Goal: Task Accomplishment & Management: Use online tool/utility

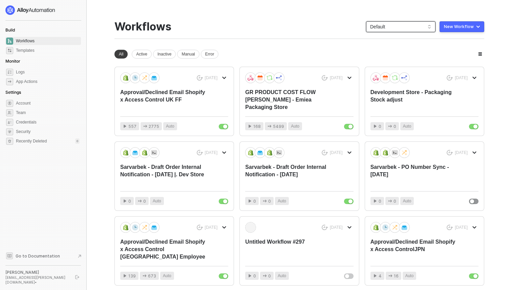
click at [376, 25] on span "Default" at bounding box center [400, 27] width 61 height 10
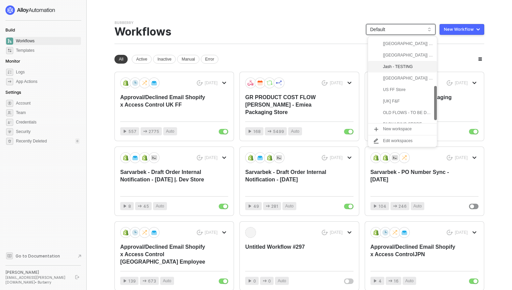
scroll to position [132, 0]
click at [390, 96] on div "[UK] F&F" at bounding box center [408, 94] width 50 height 8
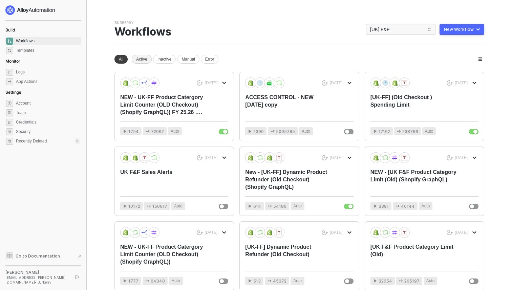
click at [147, 57] on div "Active" at bounding box center [142, 59] width 20 height 9
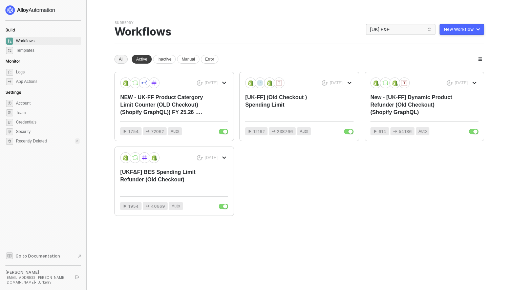
click at [120, 60] on div "All" at bounding box center [121, 59] width 13 height 9
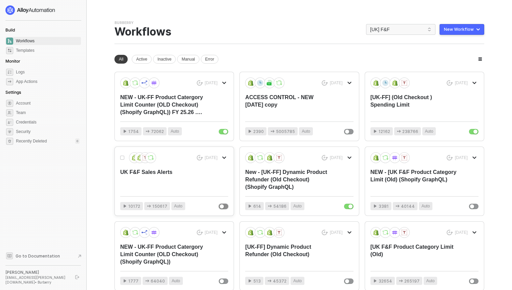
click at [224, 209] on button "button" at bounding box center [223, 206] width 9 height 5
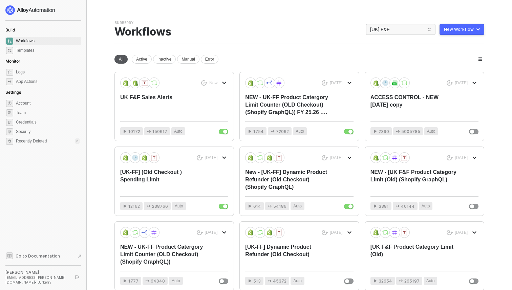
click at [121, 60] on div "All" at bounding box center [121, 59] width 13 height 9
click at [392, 36] on div "Burberry Team Settings → Workflows [UK] F&F New Workflow" at bounding box center [300, 32] width 370 height 24
click at [392, 31] on span "[UK] F&F" at bounding box center [400, 29] width 61 height 10
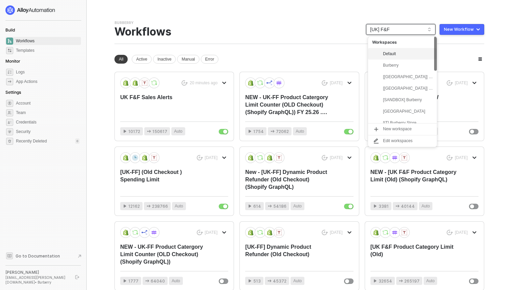
click at [390, 53] on div "Default" at bounding box center [408, 54] width 50 height 8
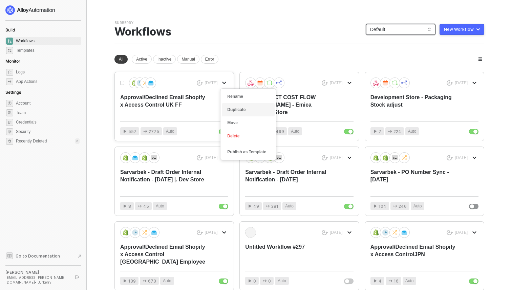
click at [237, 111] on div "Duplicate" at bounding box center [248, 110] width 42 height 6
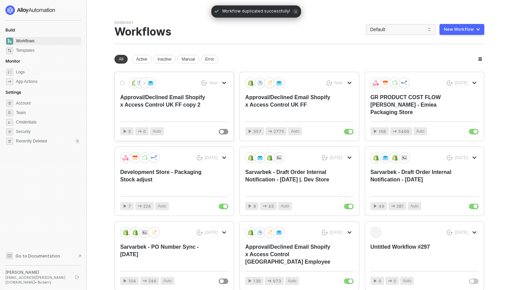
click at [203, 110] on div "Approval/Declined Email Shopify x Access Control UK FF copy 2" at bounding box center [163, 105] width 86 height 22
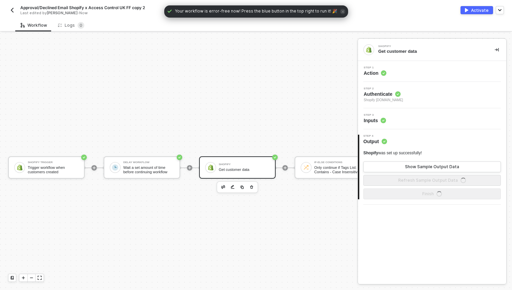
scroll to position [13, 0]
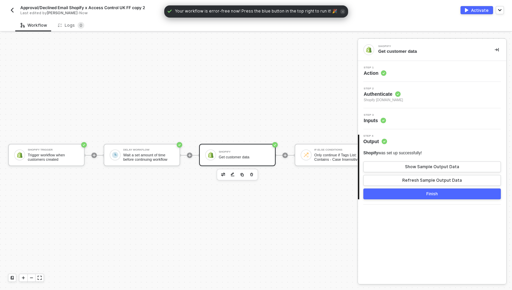
click at [97, 7] on span "Approval/Declined Email Shopify x Access Control UK FF copy 2" at bounding box center [82, 8] width 125 height 6
drag, startPoint x: 24, startPoint y: 5, endPoint x: 192, endPoint y: 17, distance: 168.2
click at [192, 17] on body "Alloy Approval/Declined Email Shopify x Access Control UK FF copy 2 Save Cancel…" at bounding box center [256, 145] width 512 height 290
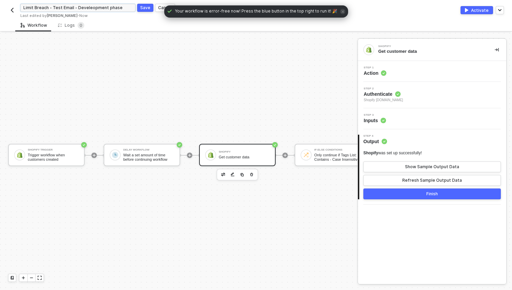
type input "Limit Breach - Test Email - Develeopment phase"
click button "Save" at bounding box center [145, 8] width 16 height 8
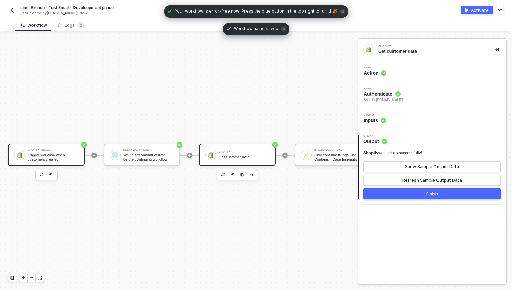
click at [57, 154] on div "Trigger workflow when customers created" at bounding box center [53, 157] width 51 height 8
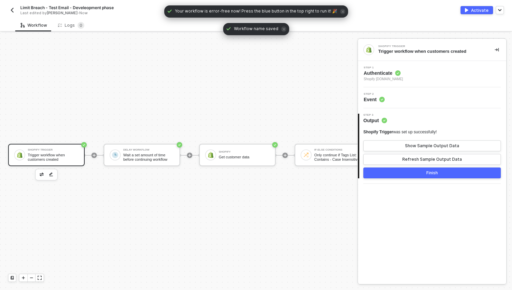
click at [403, 73] on span "Authenticate" at bounding box center [383, 73] width 39 height 7
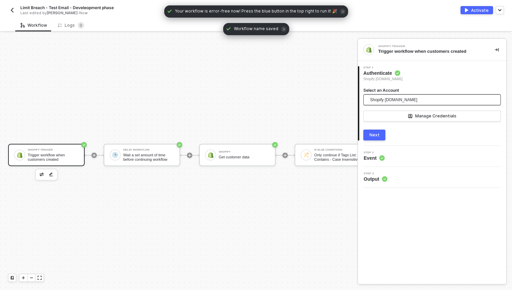
click at [398, 100] on span "Shopify burberry-uk-f-f-store.myshopify.com" at bounding box center [393, 100] width 47 height 10
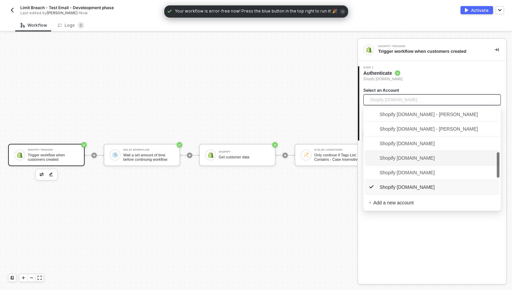
scroll to position [219, 0]
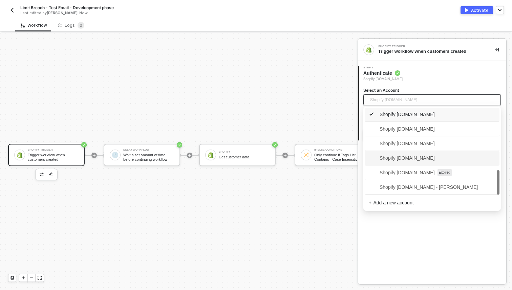
click at [411, 160] on span "Shopify sarvarbek-dev-store.myshopify.com" at bounding box center [402, 158] width 66 height 7
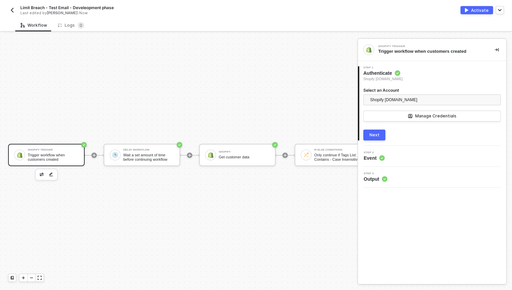
click at [381, 137] on button "Next" at bounding box center [375, 135] width 22 height 11
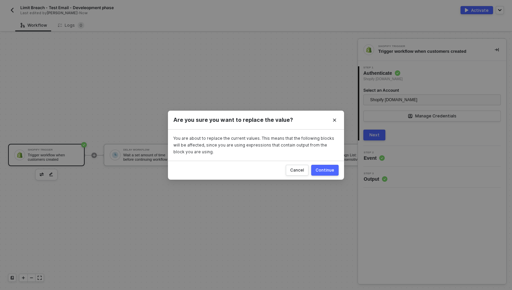
click at [319, 172] on div "Continue" at bounding box center [325, 170] width 19 height 5
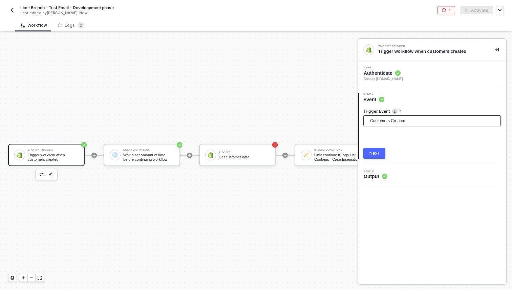
click at [383, 124] on span "Customers Created" at bounding box center [433, 121] width 127 height 10
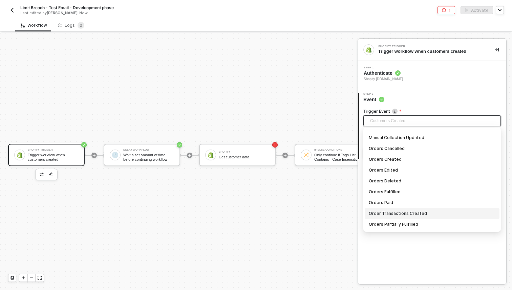
scroll to position [443, 0]
click at [395, 159] on div "Orders Cancelled" at bounding box center [432, 158] width 127 height 7
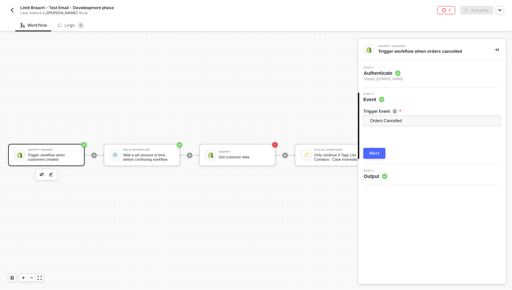
click at [380, 156] on button "Next" at bounding box center [375, 153] width 22 height 11
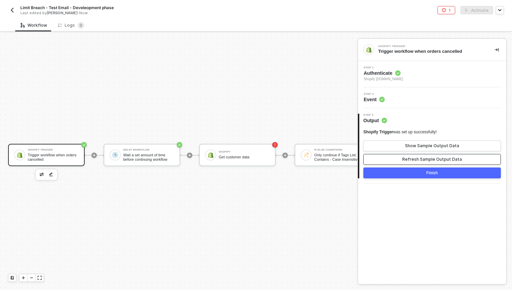
click at [392, 159] on button "Refresh Sample Output Data" at bounding box center [433, 159] width 138 height 11
click at [394, 173] on button "Finish" at bounding box center [433, 173] width 138 height 11
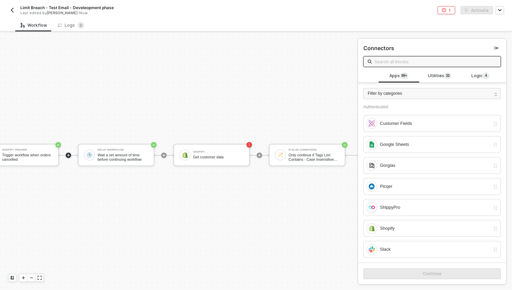
scroll to position [13, 39]
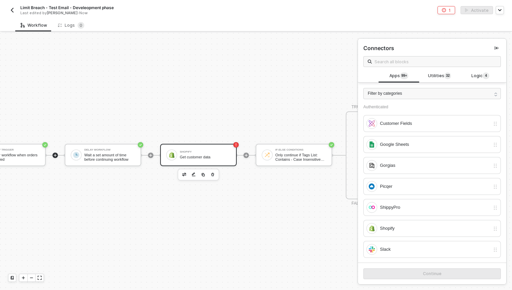
click at [199, 154] on div "Shopify Get customer data" at bounding box center [205, 155] width 51 height 13
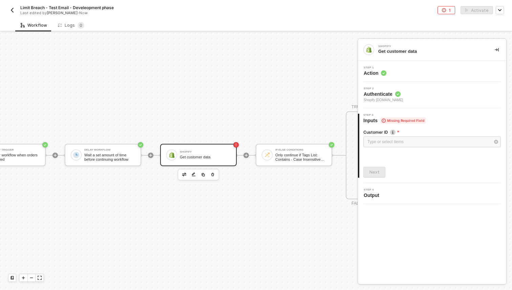
click at [401, 101] on span "Shopify burberry-uk-f-f-store.myshopify.com" at bounding box center [383, 100] width 39 height 5
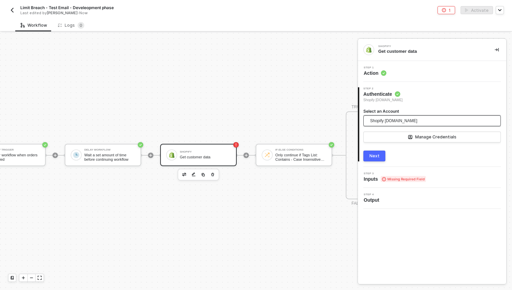
click at [391, 121] on span "Shopify burberry-uk-f-f-store.myshopify.com" at bounding box center [393, 121] width 47 height 10
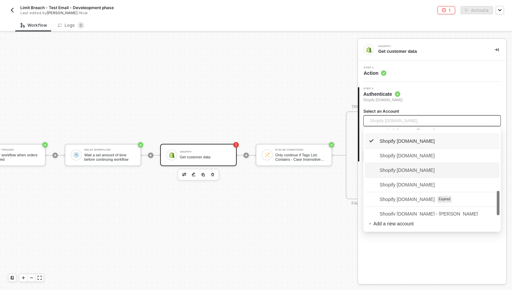
scroll to position [219, 0]
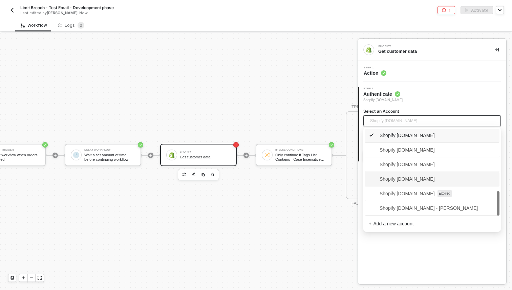
click at [399, 181] on span "Shopify sarvarbek-dev-store.myshopify.com" at bounding box center [402, 179] width 66 height 7
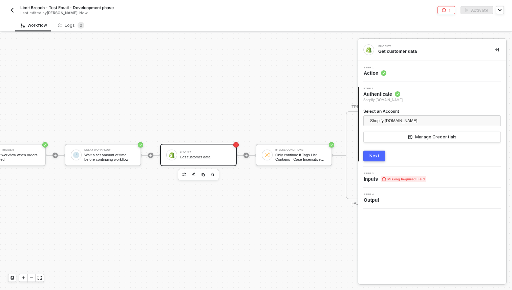
click at [379, 158] on div "Next" at bounding box center [375, 156] width 10 height 5
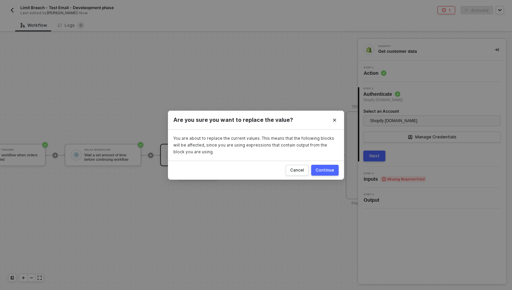
click at [327, 171] on div "Continue" at bounding box center [325, 170] width 19 height 5
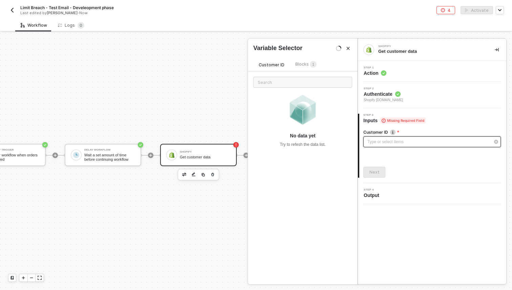
click at [404, 143] on div "Type or select items ﻿" at bounding box center [429, 142] width 123 height 6
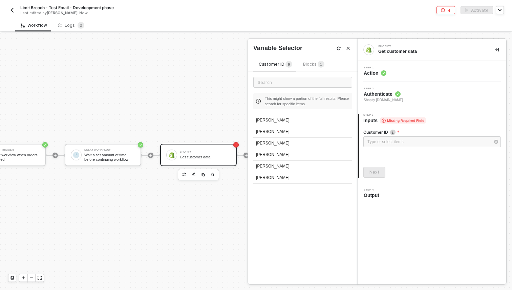
click at [308, 66] on span "Blocks 1" at bounding box center [313, 64] width 21 height 5
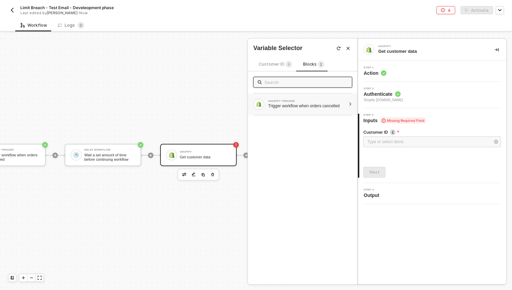
click at [300, 109] on div "Trigger workflow when orders cancelled" at bounding box center [307, 105] width 78 height 5
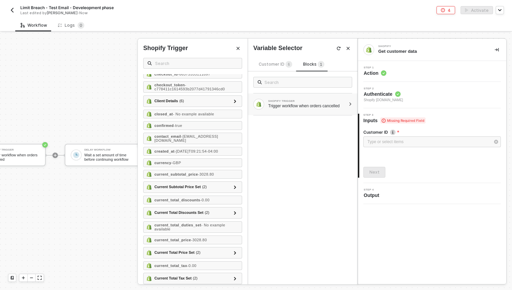
scroll to position [0, 0]
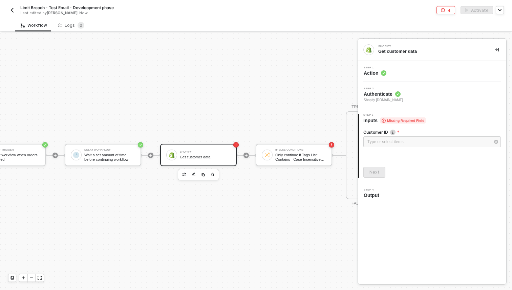
click at [197, 154] on div "Shopify Get customer data" at bounding box center [205, 155] width 51 height 13
click at [382, 136] on div "Customer ID" at bounding box center [433, 132] width 138 height 7
click at [376, 148] on div "Type or select items ﻿" at bounding box center [433, 143] width 138 height 12
click at [377, 144] on div "Type or select items ﻿" at bounding box center [429, 142] width 123 height 6
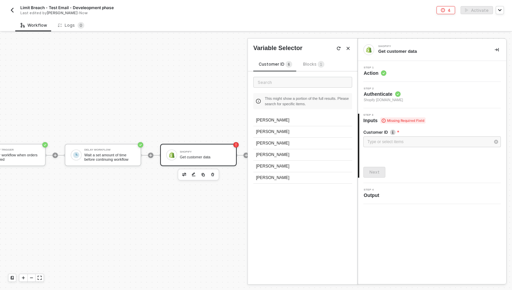
click at [304, 60] on div "Customer ID 6 Blocks 1 This might show a portion of the full results. Please se…" at bounding box center [303, 169] width 110 height 232
click at [304, 64] on span "Blocks 1" at bounding box center [313, 64] width 21 height 5
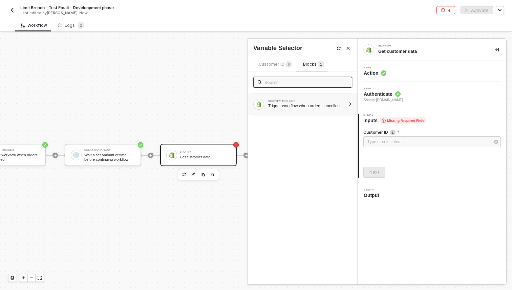
click at [309, 94] on div "SHOPIFY TRIGGER Trigger workflow when orders cancelled" at bounding box center [303, 105] width 110 height 22
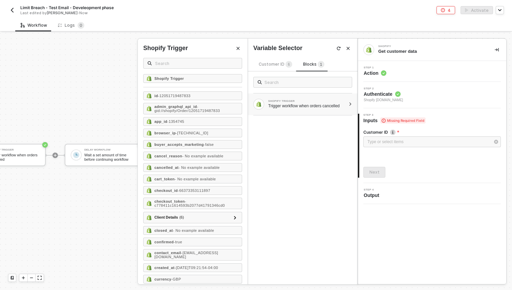
click at [302, 104] on div "Trigger workflow when orders cancelled" at bounding box center [307, 105] width 78 height 5
click at [171, 93] on div "id - 12051719487833" at bounding box center [192, 96] width 99 height 9
click at [374, 173] on div "Next" at bounding box center [375, 172] width 10 height 5
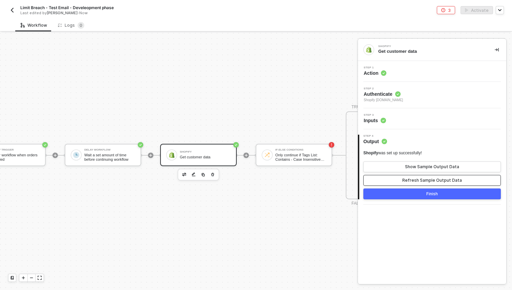
click at [389, 176] on button "Refresh Sample Output Data" at bounding box center [433, 180] width 138 height 11
click at [395, 197] on button "Finish" at bounding box center [433, 194] width 138 height 11
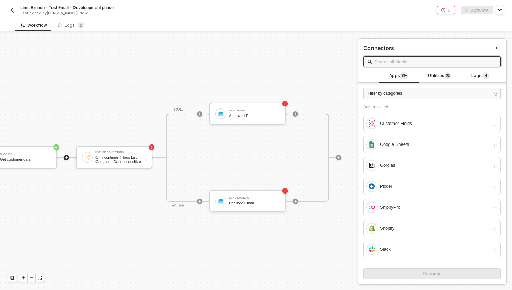
scroll to position [0, 219]
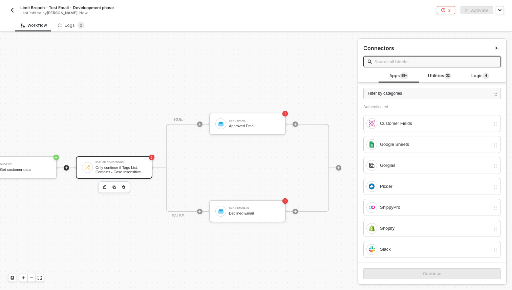
click at [126, 164] on div "If-Else Conditions Only continue if Tags List: Contains - Case Insensitive Appr…" at bounding box center [121, 167] width 51 height 13
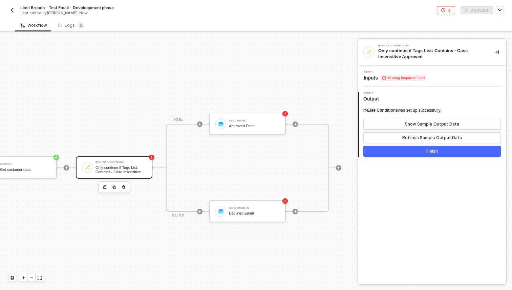
click at [404, 79] on span "Missing Required Field" at bounding box center [403, 78] width 45 height 6
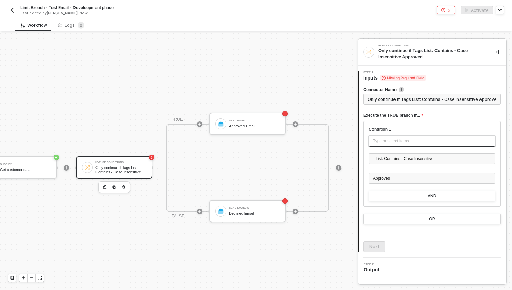
click at [408, 138] on div "Type or select items ﻿" at bounding box center [432, 141] width 119 height 6
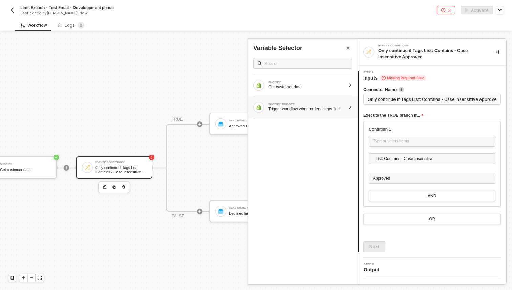
click at [342, 112] on div "Trigger workflow when orders cancelled" at bounding box center [307, 108] width 78 height 5
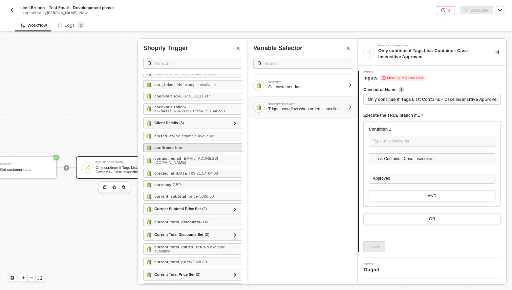
scroll to position [97, 0]
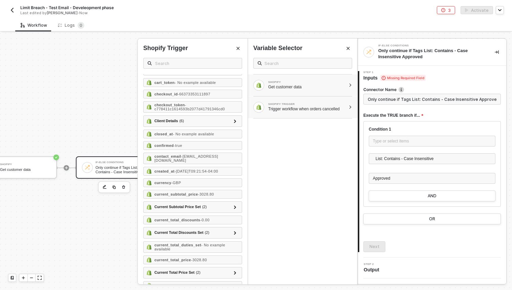
click at [295, 91] on div "SHOPIFY Get customer data" at bounding box center [303, 86] width 110 height 22
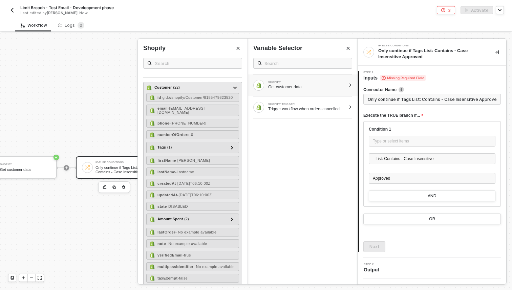
scroll to position [7, 0]
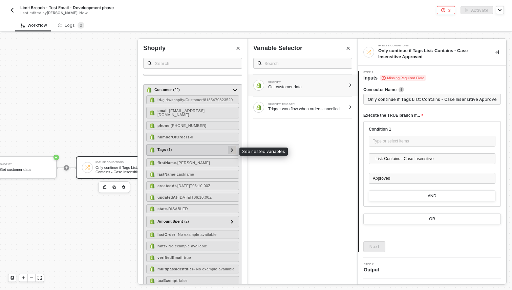
click at [231, 151] on icon at bounding box center [232, 149] width 2 height 3
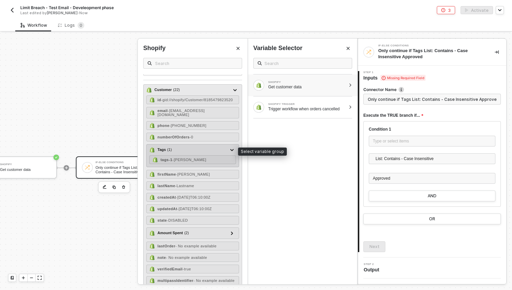
click at [200, 148] on div "Tags ( 1 )" at bounding box center [188, 150] width 79 height 8
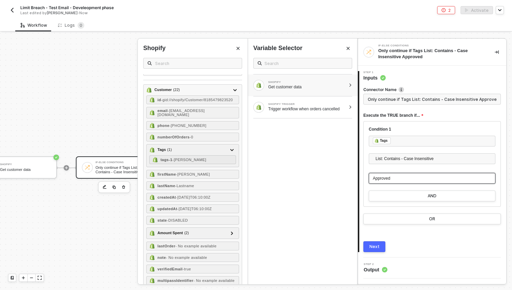
click at [413, 179] on div "Approved" at bounding box center [432, 179] width 119 height 6
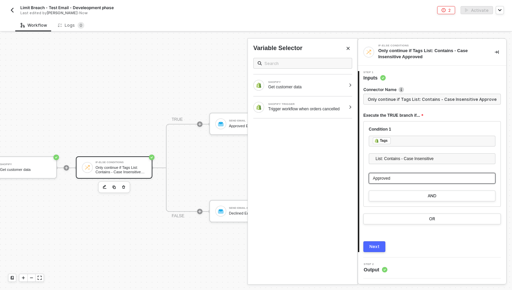
click at [413, 179] on div "Approved" at bounding box center [432, 179] width 119 height 6
drag, startPoint x: 454, startPoint y: 178, endPoint x: 359, endPoint y: 178, distance: 95.2
click at [359, 178] on div "Step 1 Inputs Connector Name Only continue if Tags List: Contains - Case Insens…" at bounding box center [432, 161] width 148 height 181
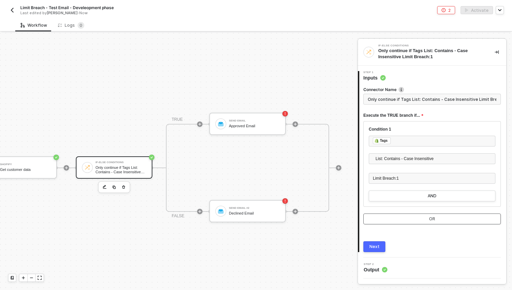
click at [410, 216] on button "OR" at bounding box center [433, 219] width 138 height 11
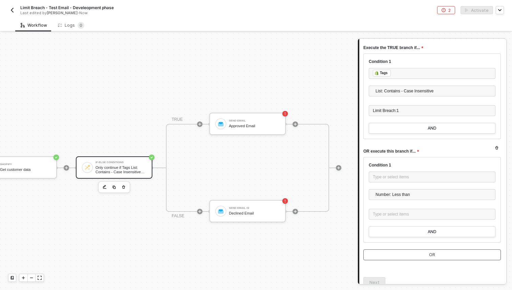
scroll to position [69, 0]
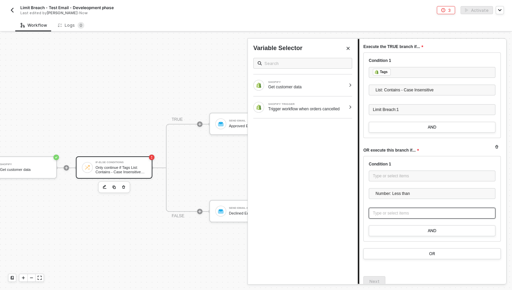
click at [391, 215] on div "Type or select items ﻿" at bounding box center [432, 213] width 119 height 6
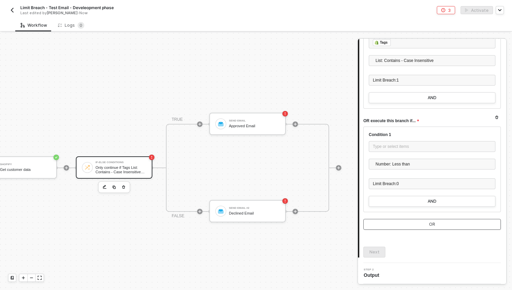
click at [423, 227] on button "OR" at bounding box center [433, 224] width 138 height 11
click at [420, 183] on div "Type or select items ﻿" at bounding box center [432, 184] width 119 height 6
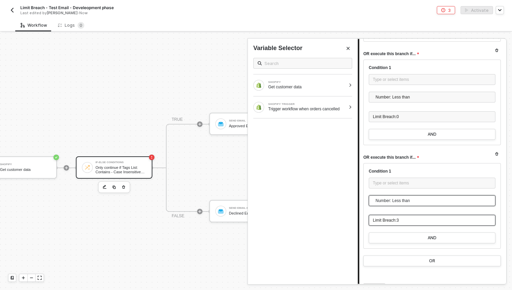
scroll to position [118, 0]
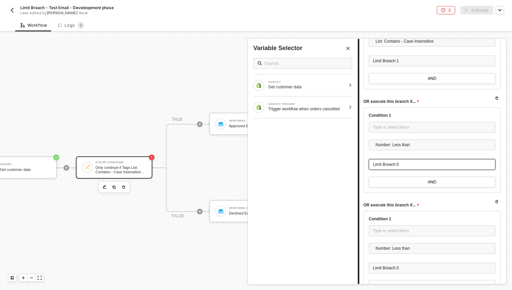
click at [408, 163] on div "Limit Breach:0" at bounding box center [432, 165] width 119 height 6
click at [406, 163] on div "Limit Breach:0" at bounding box center [432, 165] width 119 height 6
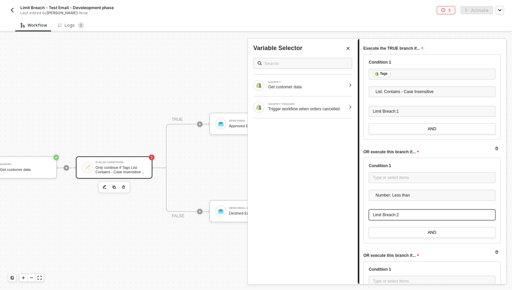
scroll to position [39, 0]
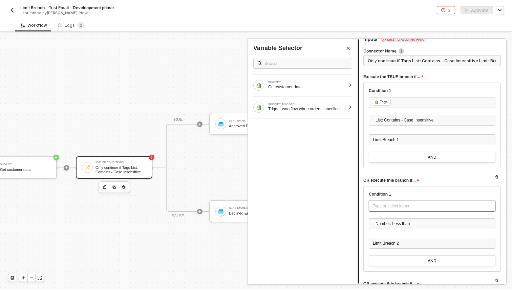
click at [383, 204] on div "Type or select items ﻿" at bounding box center [432, 206] width 119 height 6
click at [319, 88] on div "Get customer data" at bounding box center [307, 86] width 78 height 5
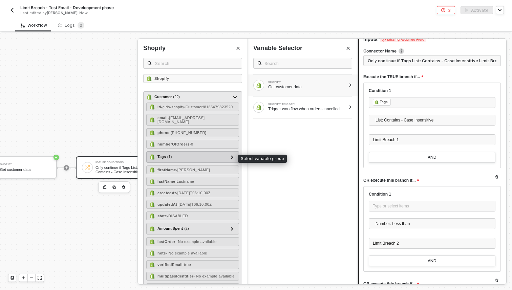
click at [212, 157] on div "Tags ( 1 )" at bounding box center [188, 157] width 79 height 8
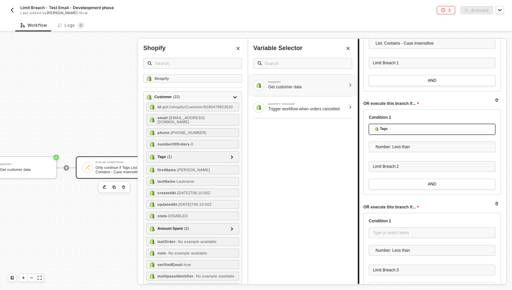
scroll to position [127, 0]
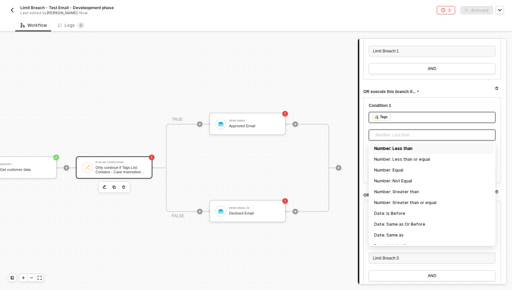
click at [393, 136] on span "Number: Less than" at bounding box center [434, 135] width 116 height 10
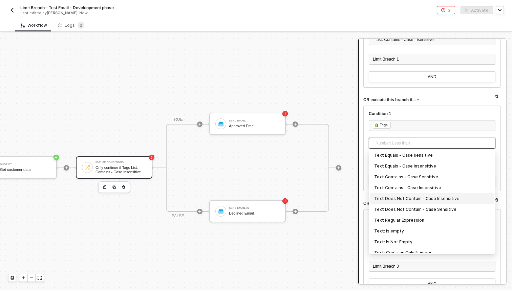
scroll to position [117, 0]
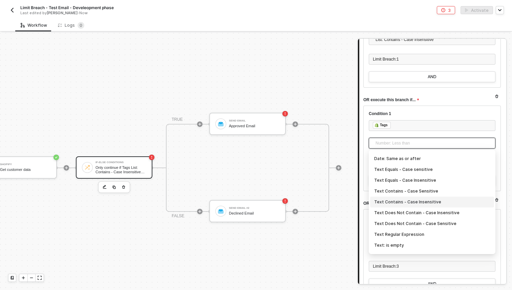
click at [409, 203] on div "Text Contains - Case Insensitive" at bounding box center [433, 202] width 116 height 7
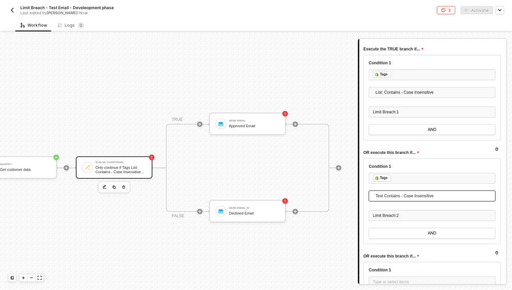
scroll to position [65, 0]
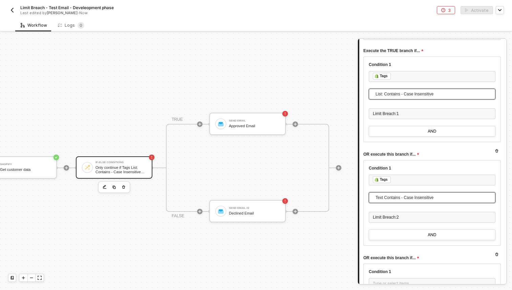
click at [398, 93] on span "List: Contains - Case Insensitive" at bounding box center [434, 94] width 116 height 10
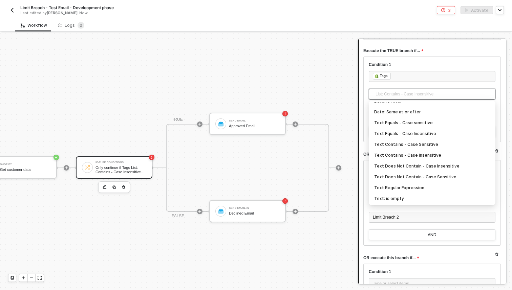
scroll to position [113, 0]
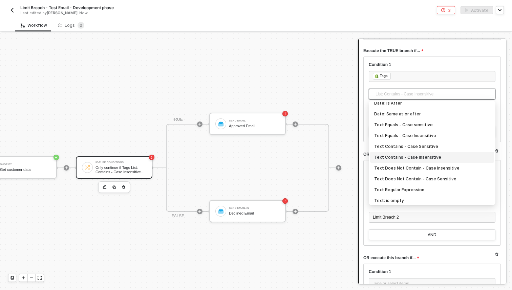
click at [406, 157] on div "Text Contains - Case Insensitive" at bounding box center [433, 157] width 116 height 7
type input "Only continue if Tags Text Contains - Case Insensitive Limit Breach:1"
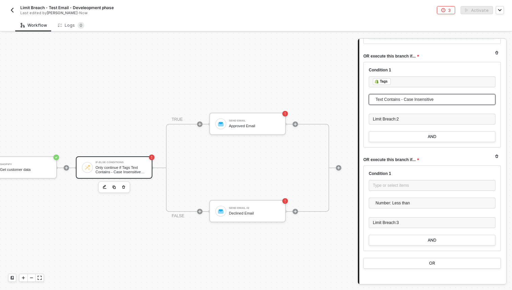
scroll to position [165, 0]
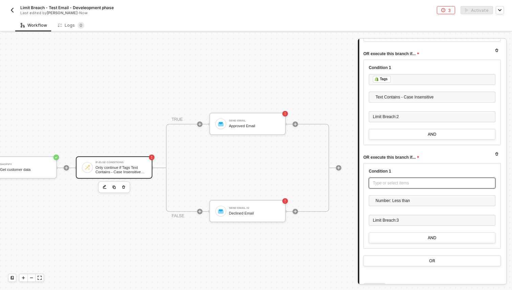
click at [414, 183] on div "Type or select items ﻿" at bounding box center [432, 183] width 119 height 6
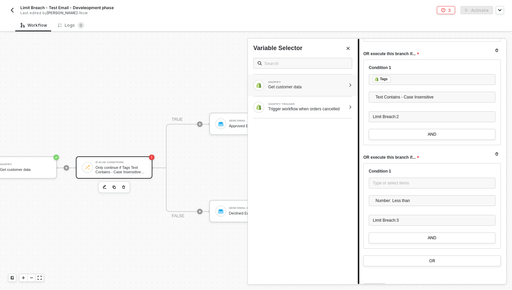
click at [323, 85] on div "Get customer data" at bounding box center [307, 86] width 78 height 5
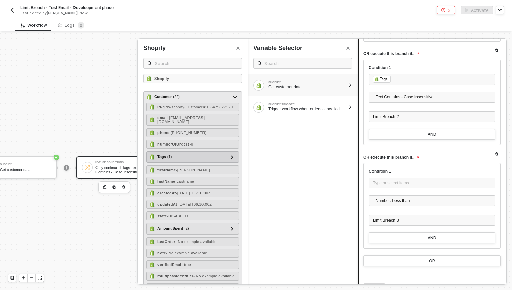
click at [203, 155] on div "Tags ( 1 )" at bounding box center [188, 157] width 79 height 8
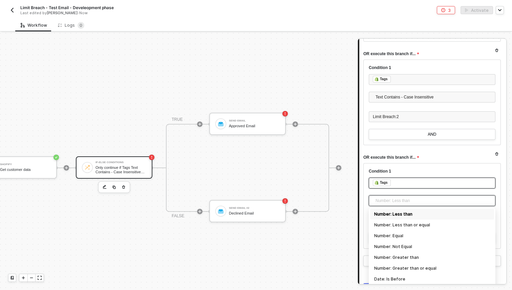
click at [411, 200] on span "Number: Less than" at bounding box center [434, 201] width 116 height 10
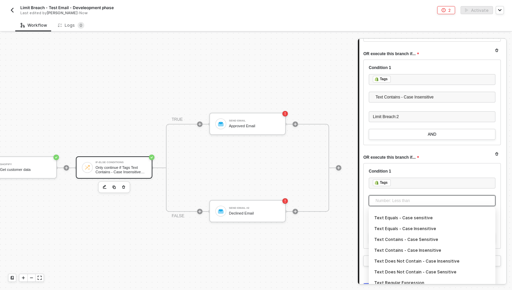
scroll to position [127, 0]
click at [421, 248] on div "Text Contains - Case Insensitive" at bounding box center [433, 249] width 116 height 7
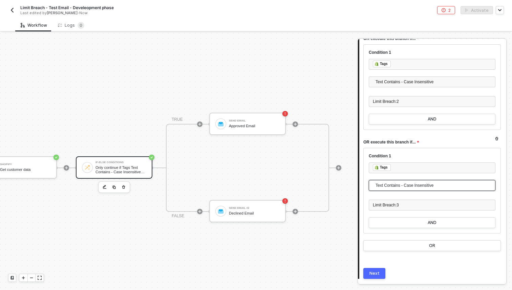
scroll to position [187, 0]
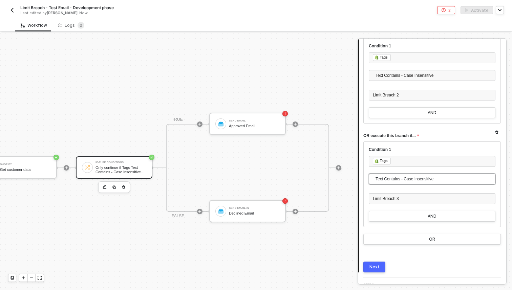
click at [377, 262] on button "Next" at bounding box center [375, 267] width 22 height 11
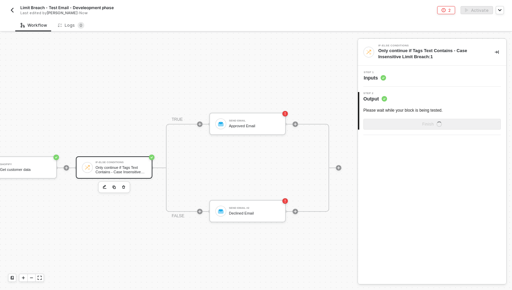
scroll to position [0, 0]
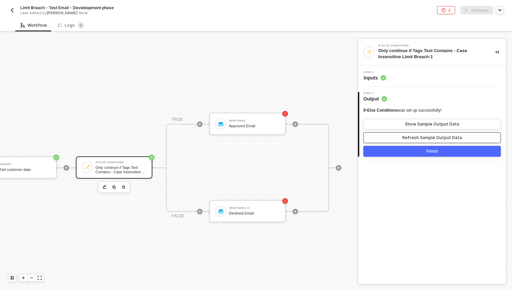
click at [408, 141] on button "Refresh Sample Output Data" at bounding box center [433, 138] width 138 height 11
click at [410, 152] on button "Finish" at bounding box center [433, 151] width 138 height 11
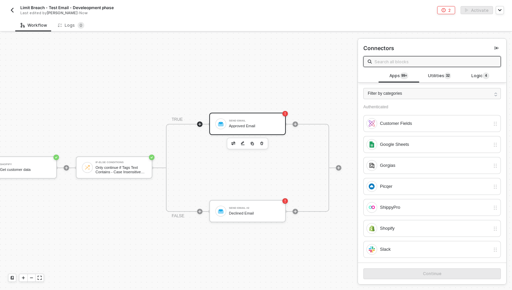
click at [239, 124] on div "Approved Email" at bounding box center [254, 126] width 51 height 4
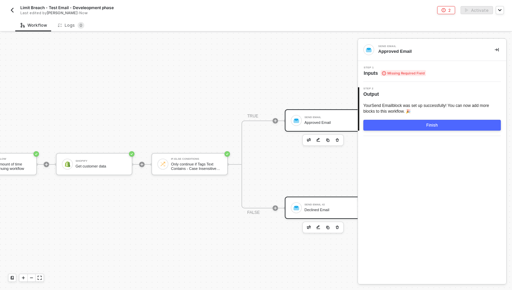
scroll to position [3, 148]
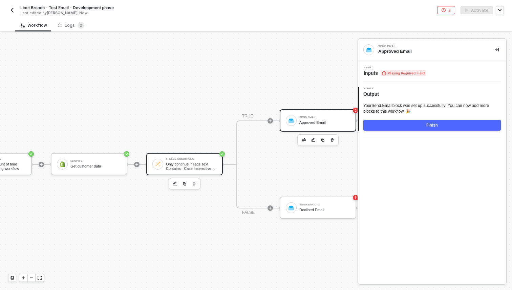
click at [198, 161] on div "If-Else Conditions Only continue if Tags Text Contains - Case Insensitive Limit…" at bounding box center [191, 164] width 51 height 13
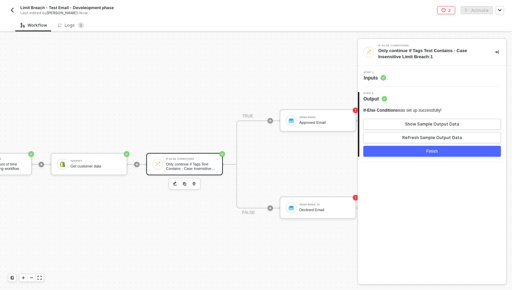
click at [395, 77] on div "Step 1 Inputs" at bounding box center [433, 76] width 147 height 10
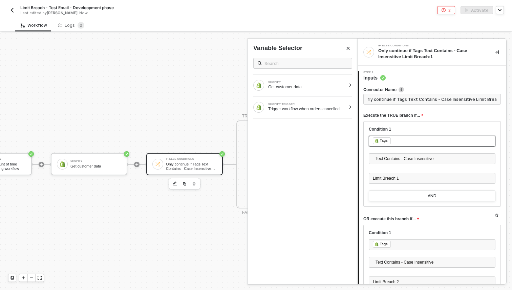
scroll to position [0, 0]
click at [406, 143] on div "﻿ ﻿ Tags ﻿" at bounding box center [432, 141] width 119 height 7
click at [332, 87] on div "Get customer data" at bounding box center [307, 86] width 78 height 5
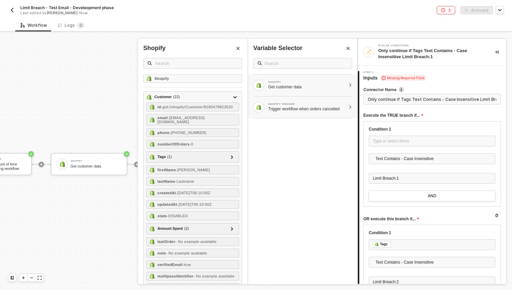
click at [320, 118] on div "SHOPIFY TRIGGER Trigger workflow when orders cancelled" at bounding box center [303, 108] width 110 height 22
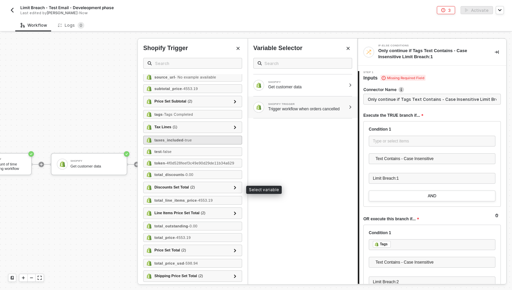
scroll to position [643, 0]
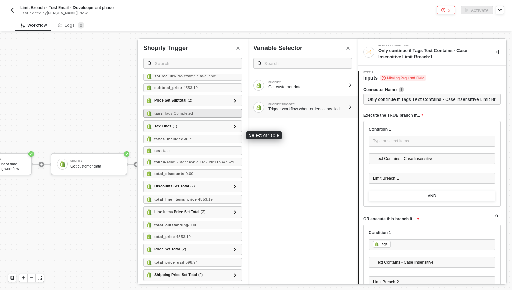
click at [187, 116] on span "- Tags Completed" at bounding box center [178, 114] width 31 height 4
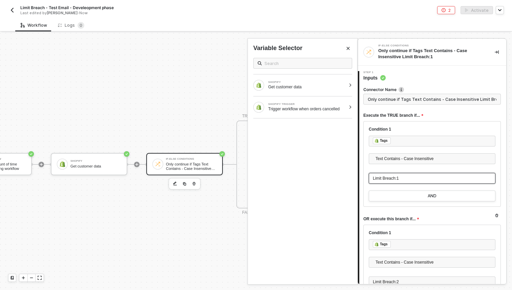
click at [442, 179] on div "Limit Breach:1" at bounding box center [432, 179] width 119 height 6
type input "Only continue if Tags Text Contains - Case Insensitive DENIED"
click at [495, 216] on button "button" at bounding box center [497, 216] width 8 height 8
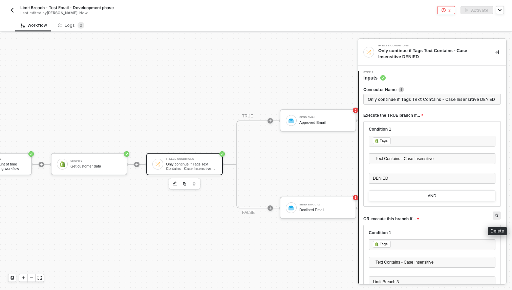
click at [497, 217] on icon "button" at bounding box center [497, 216] width 4 height 4
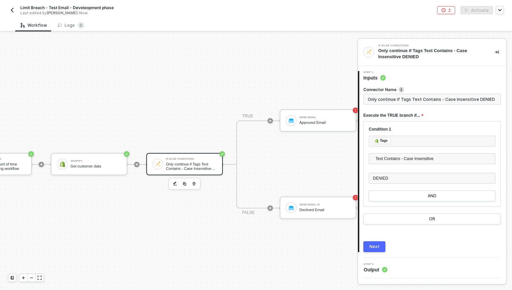
click at [378, 245] on div "Next" at bounding box center [375, 246] width 10 height 5
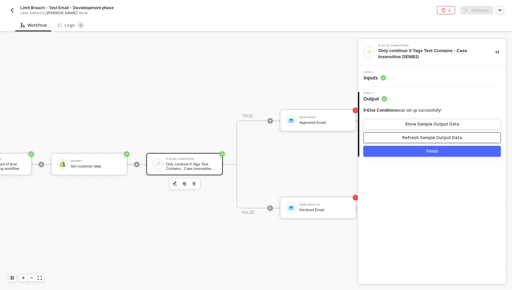
click at [419, 138] on div "Refresh Sample Output Data" at bounding box center [433, 137] width 60 height 5
click at [420, 152] on button "Finish" at bounding box center [433, 151] width 138 height 11
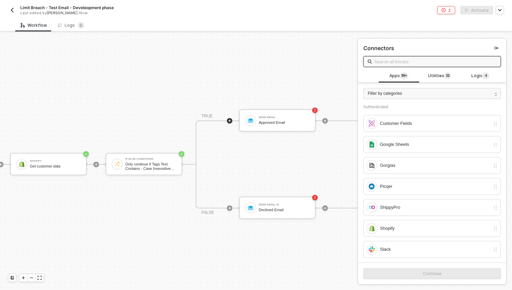
scroll to position [3, 204]
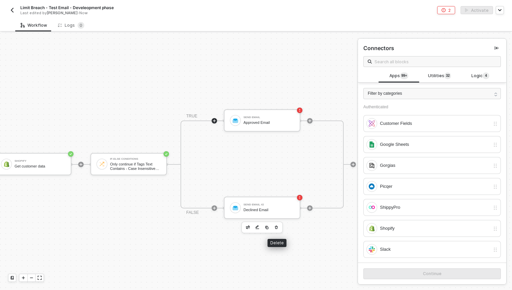
click at [277, 226] on icon "button" at bounding box center [277, 227] width 4 height 5
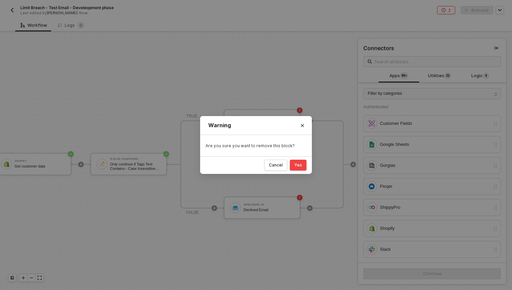
click at [299, 166] on div "Yes" at bounding box center [299, 165] width 8 height 5
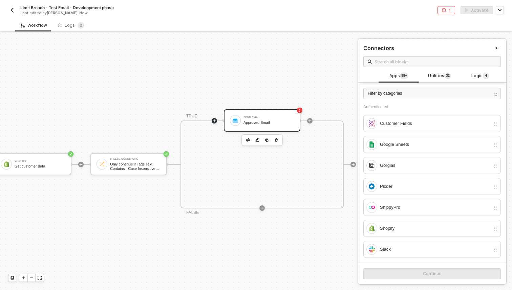
drag, startPoint x: 269, startPoint y: 118, endPoint x: 278, endPoint y: 118, distance: 8.8
click at [270, 118] on div "Send Email" at bounding box center [269, 117] width 51 height 3
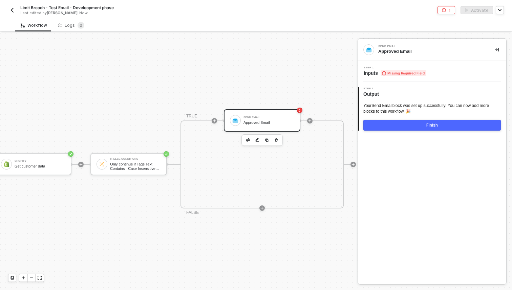
click at [371, 73] on span "Inputs Missing Required Field" at bounding box center [395, 73] width 62 height 7
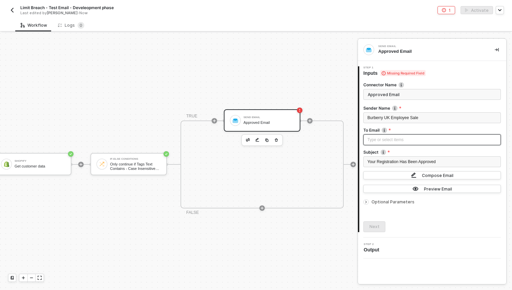
click at [409, 142] on div "Type or select items ﻿" at bounding box center [432, 140] width 129 height 6
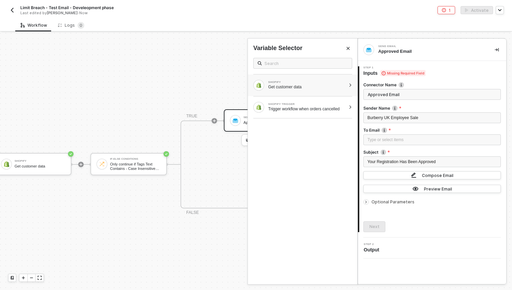
click at [303, 93] on div "SHOPIFY Get customer data" at bounding box center [303, 86] width 110 height 22
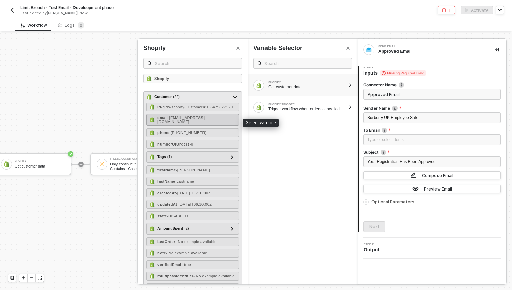
click at [186, 121] on span "- test232.reuire1@gmail.com" at bounding box center [181, 120] width 47 height 8
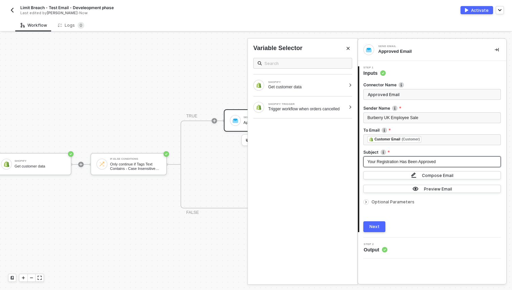
drag, startPoint x: 450, startPoint y: 162, endPoint x: 402, endPoint y: 166, distance: 49.0
click at [370, 159] on div "Your Registration Has Been Approved" at bounding box center [432, 162] width 129 height 6
drag, startPoint x: 417, startPoint y: 163, endPoint x: 365, endPoint y: 164, distance: 51.5
click at [366, 164] on div "Your Registration Has Been Approved" at bounding box center [433, 162] width 138 height 11
click at [415, 176] on img "button" at bounding box center [413, 176] width 5 height 6
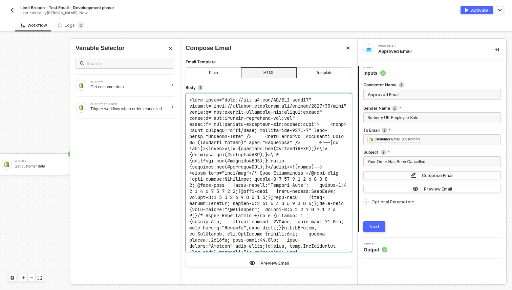
scroll to position [677, 0]
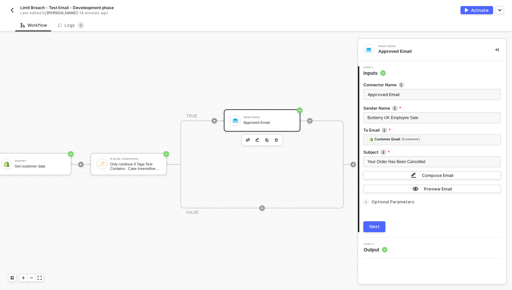
click at [383, 226] on button "Next" at bounding box center [375, 227] width 22 height 11
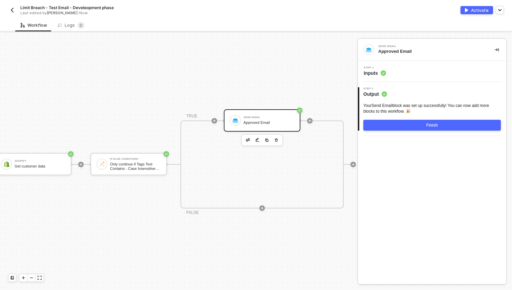
click at [385, 79] on div "Step 1 Inputs" at bounding box center [432, 71] width 148 height 21
click at [380, 71] on span "Inputs" at bounding box center [375, 73] width 22 height 7
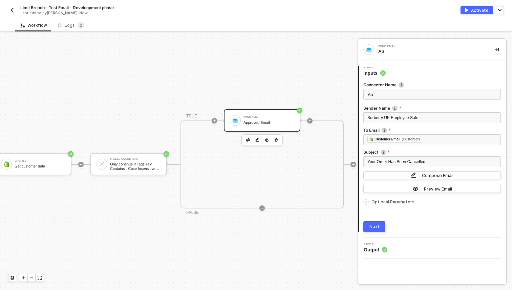
type input "A"
type input "Limit Breach Email"
click at [382, 223] on button "Next" at bounding box center [375, 227] width 22 height 11
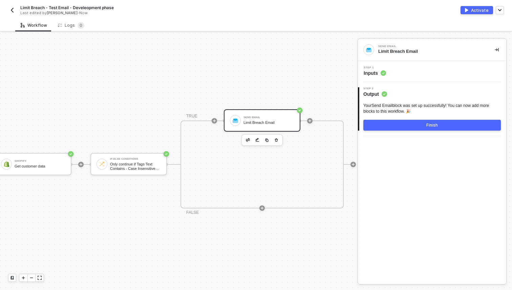
click at [427, 125] on div "Finish" at bounding box center [433, 125] width 12 height 5
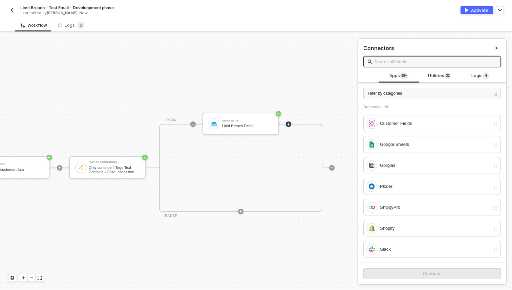
scroll to position [0, 211]
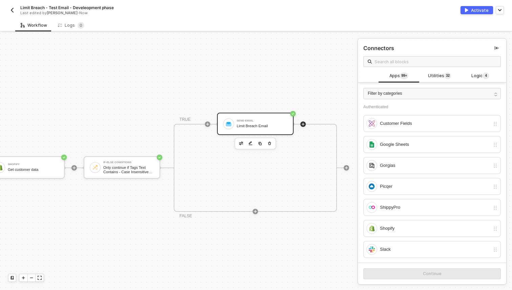
click at [246, 122] on div "Send Email" at bounding box center [262, 121] width 51 height 3
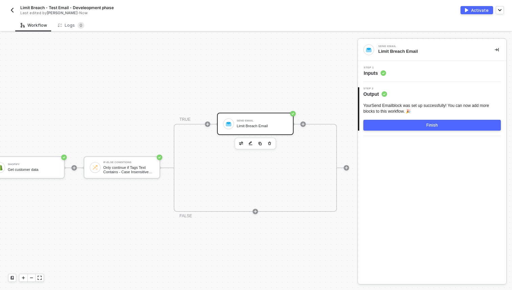
click at [393, 73] on div "Step 1 Inputs" at bounding box center [433, 71] width 147 height 10
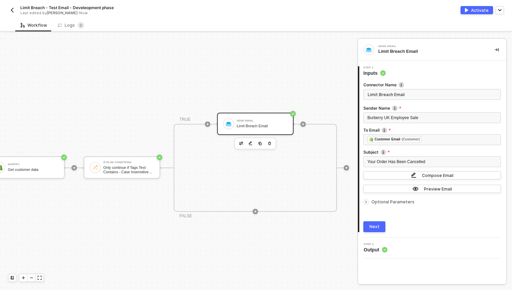
click at [375, 223] on button "Next" at bounding box center [375, 227] width 22 height 11
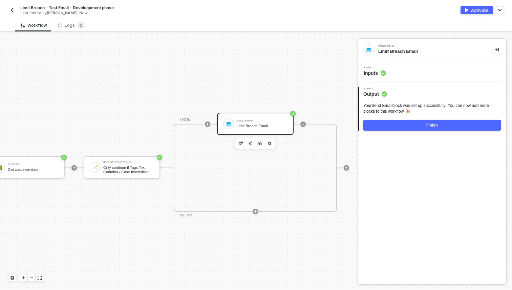
click at [268, 116] on div "Send Email Limit Breach Email" at bounding box center [255, 124] width 77 height 22
click at [380, 75] on span "Inputs" at bounding box center [375, 73] width 22 height 7
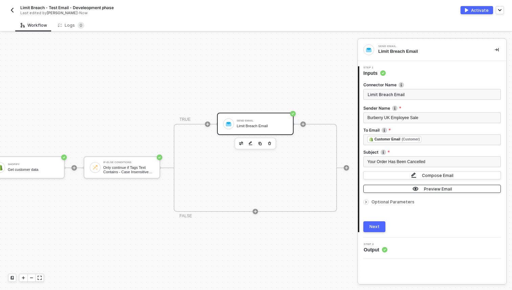
click at [400, 192] on button "Preview Email" at bounding box center [433, 189] width 138 height 8
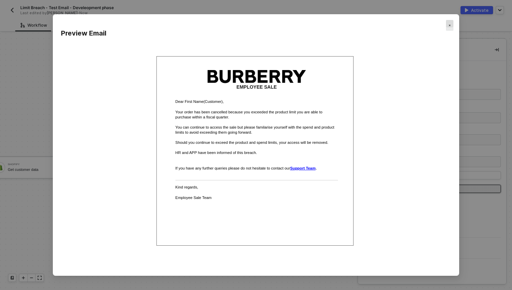
click at [448, 28] on div "Close" at bounding box center [449, 25] width 7 height 11
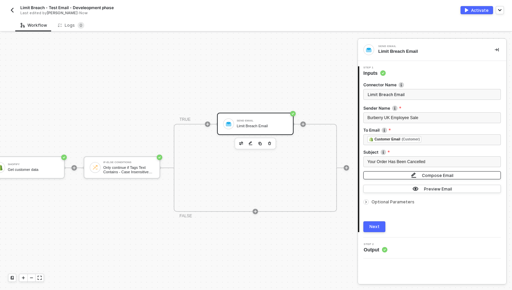
click at [411, 173] on button "Compose Email" at bounding box center [433, 176] width 138 height 8
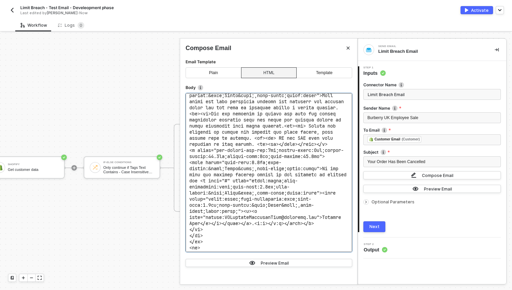
scroll to position [788, 0]
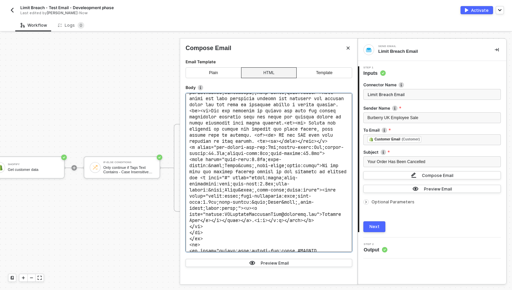
click at [314, 110] on span at bounding box center [411, 4] width 445 height 1391
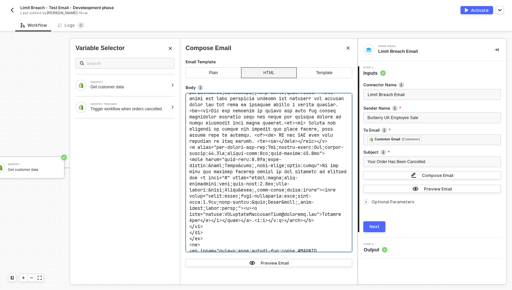
click at [314, 109] on span at bounding box center [411, 4] width 445 height 1391
drag, startPoint x: 314, startPoint y: 109, endPoint x: 258, endPoint y: 107, distance: 56.3
click at [258, 107] on span at bounding box center [411, 4] width 445 height 1391
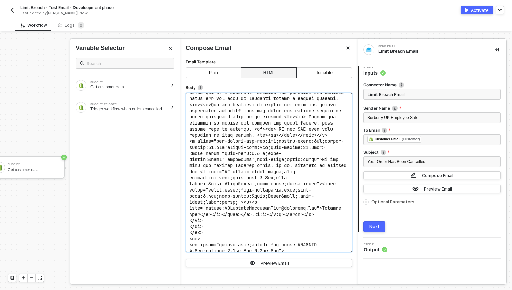
scroll to position [677, 0]
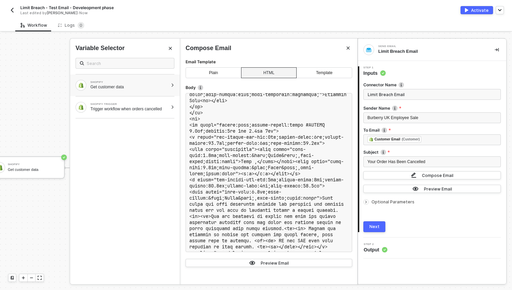
click at [159, 85] on div "Get customer data" at bounding box center [129, 86] width 78 height 5
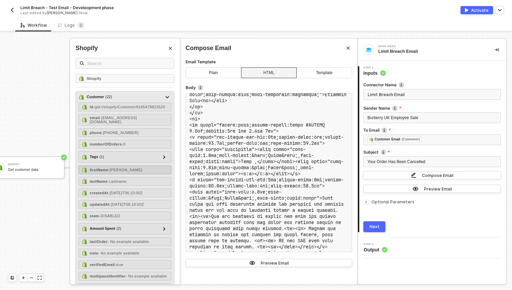
click at [133, 169] on div "firstName - Steve" at bounding box center [125, 170] width 93 height 9
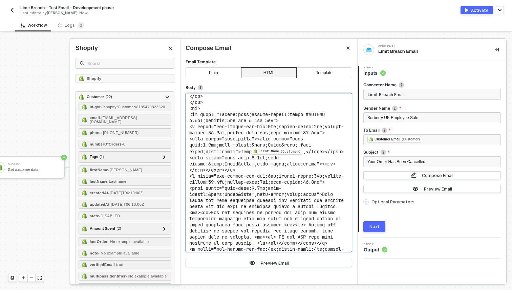
scroll to position [769, 0]
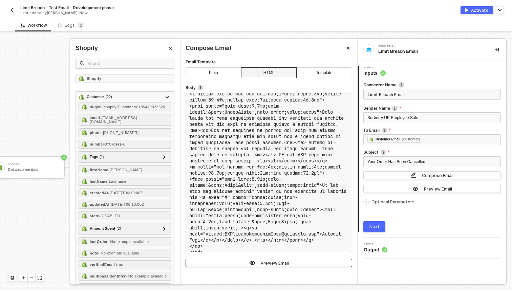
click at [258, 261] on span "button" at bounding box center [253, 263] width 9 height 5
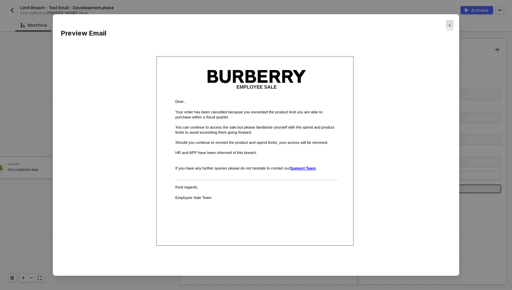
click at [446, 24] on div "Close" at bounding box center [449, 25] width 7 height 11
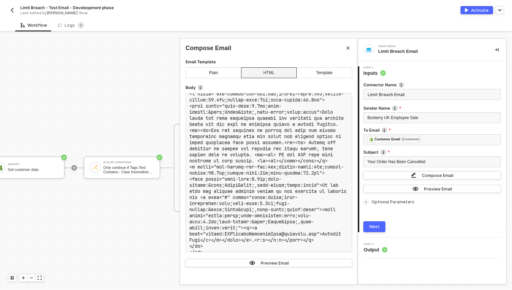
click at [374, 224] on div "Next" at bounding box center [375, 226] width 10 height 5
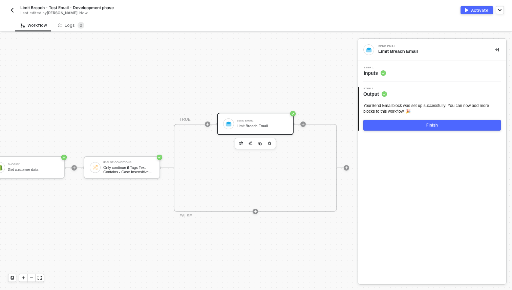
click at [389, 127] on button "Finish" at bounding box center [433, 125] width 138 height 11
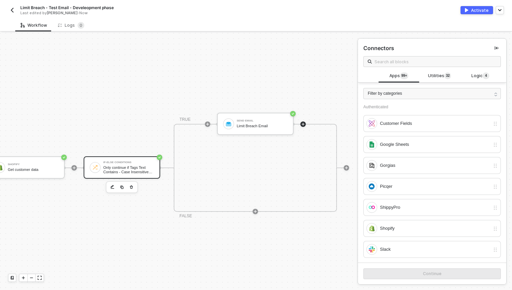
click at [133, 173] on div "Only continue if Tags Text Contains - Case Insensitive DENIED" at bounding box center [128, 170] width 51 height 8
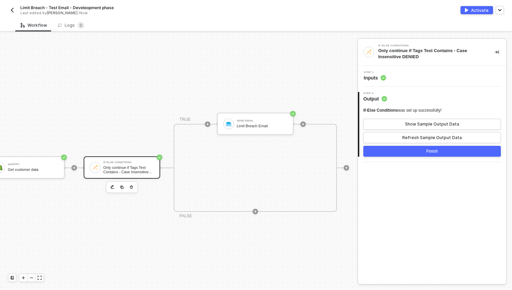
click at [390, 82] on div "Step 1 Inputs" at bounding box center [432, 76] width 148 height 21
click at [388, 78] on div "Step 1 Inputs" at bounding box center [433, 76] width 147 height 10
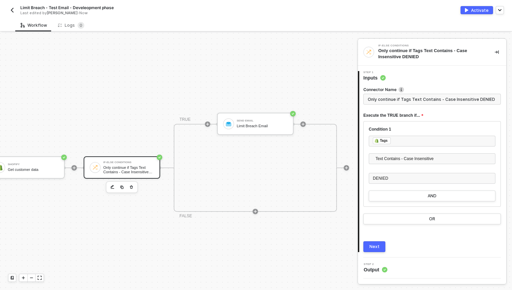
scroll to position [13, 211]
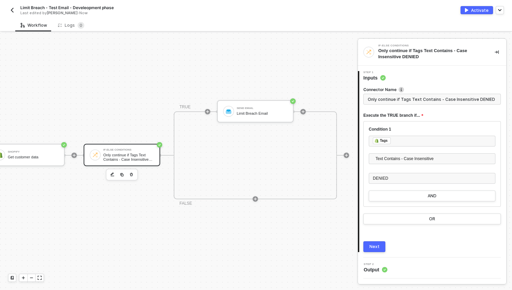
click at [13, 9] on img "button" at bounding box center [11, 9] width 5 height 5
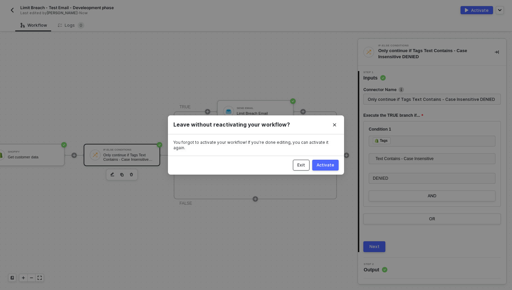
click at [299, 164] on button "Exit" at bounding box center [301, 165] width 17 height 11
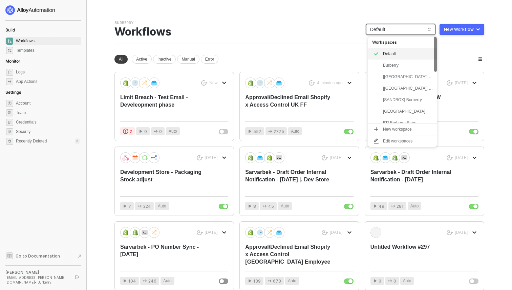
click at [399, 29] on span "Default" at bounding box center [400, 29] width 61 height 10
click at [405, 90] on div "[UK] Burberry" at bounding box center [408, 88] width 50 height 8
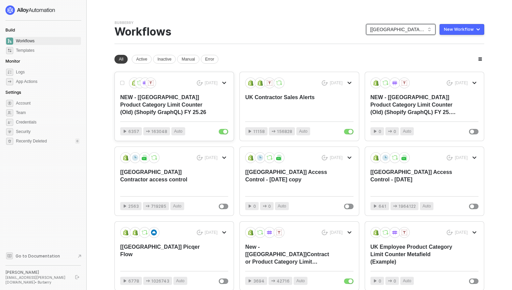
click at [174, 96] on div "NEW - [UK] Product Category Limit Counter (Old) (Shopify GraphQL) FY 25.26" at bounding box center [163, 105] width 86 height 22
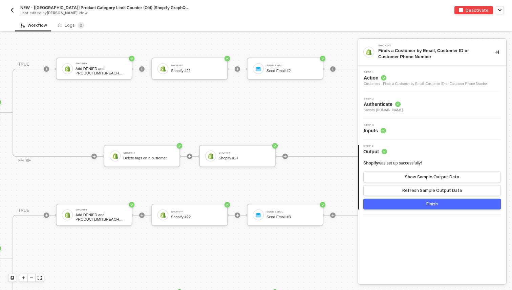
scroll to position [1022, 1587]
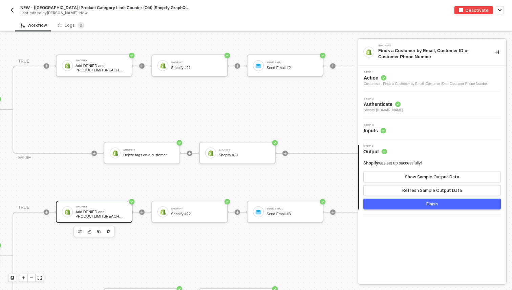
click at [109, 220] on div "Shopify Add DENIED and PRODUCTLIMITBREACH tags to the order" at bounding box center [94, 212] width 77 height 22
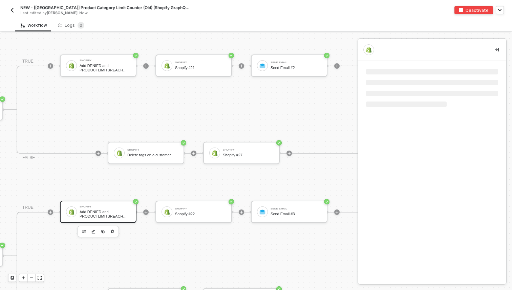
scroll to position [1022, 1583]
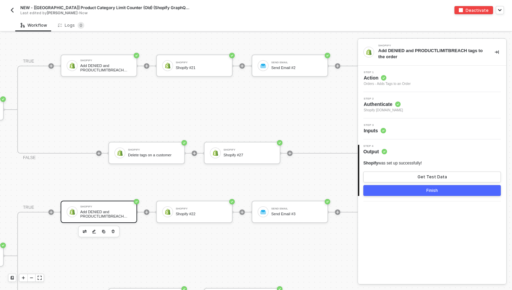
click at [377, 130] on span "Inputs" at bounding box center [375, 130] width 22 height 7
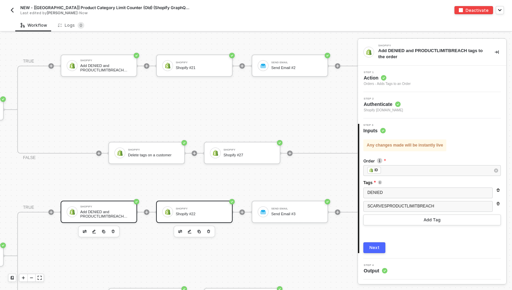
scroll to position [1021, 1583]
drag, startPoint x: 201, startPoint y: 216, endPoint x: 229, endPoint y: 202, distance: 31.1
click at [201, 216] on div "Shopify #22" at bounding box center [201, 215] width 51 height 4
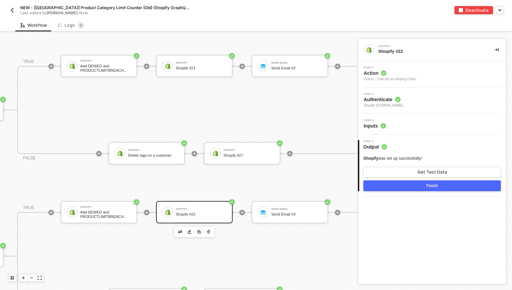
click at [391, 124] on div "Step 3 Inputs" at bounding box center [433, 124] width 147 height 10
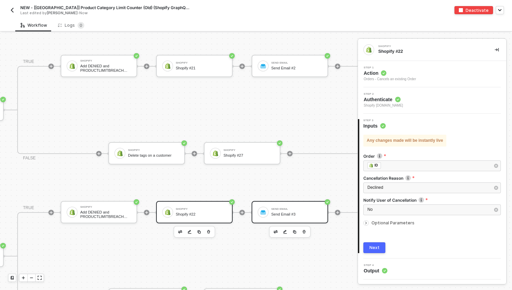
click at [311, 208] on div "Send Email" at bounding box center [296, 209] width 51 height 3
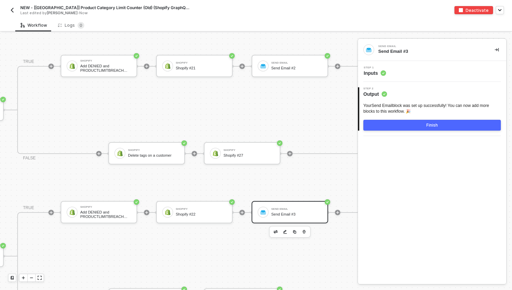
click at [400, 69] on div "Step 1 Inputs" at bounding box center [433, 71] width 147 height 10
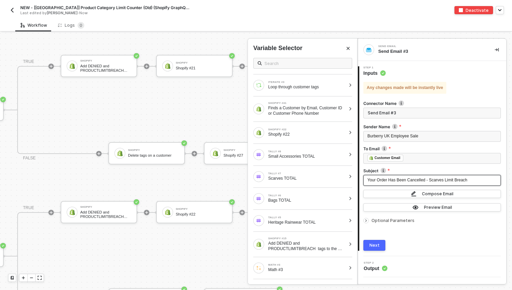
drag, startPoint x: 472, startPoint y: 181, endPoint x: 380, endPoint y: 179, distance: 92.5
click at [380, 179] on div "Your Order Has Been Cancelled - Scarves Limit Breach" at bounding box center [432, 180] width 129 height 6
drag, startPoint x: 368, startPoint y: 180, endPoint x: 474, endPoint y: 180, distance: 106.1
click at [475, 181] on div "Your Order Has Been Cancelled - Scarves Limit Breach" at bounding box center [432, 180] width 129 height 6
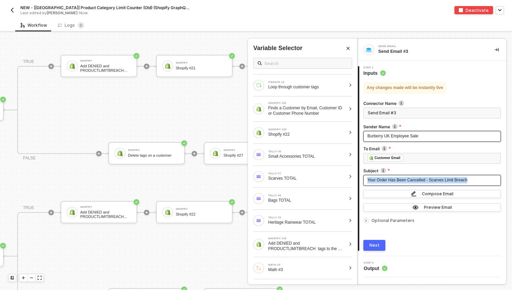
copy span "Your Order Has Been Cancelled - Scarves Limit Breach"
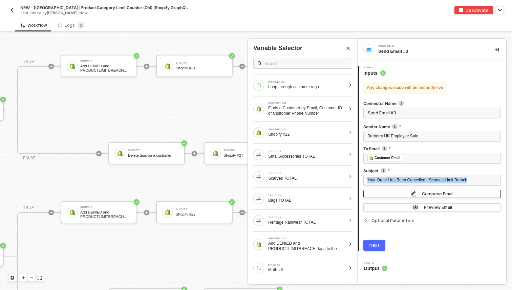
click at [424, 193] on div "Compose Email" at bounding box center [438, 194] width 32 height 6
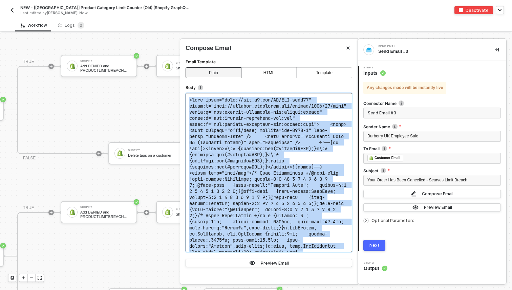
copy code "<html xmlns="[URL][DOMAIN_NAME]" xmlns:m="[URL][DOMAIN_NAME]" xmlns:o="urn:sche…"
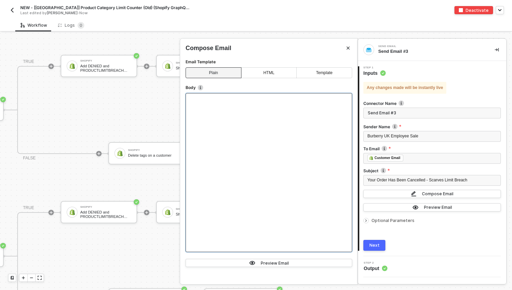
click at [348, 45] on button "Close" at bounding box center [348, 48] width 8 height 8
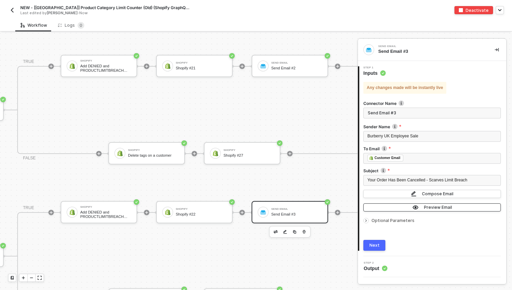
click at [407, 206] on button "Preview Email" at bounding box center [433, 208] width 138 height 8
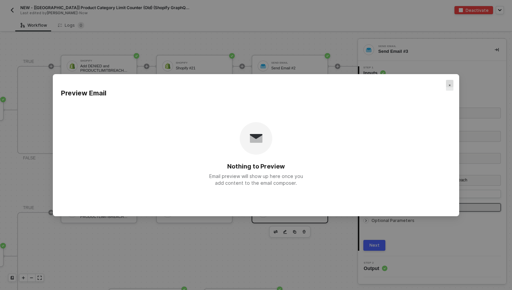
click at [451, 84] on div "Close" at bounding box center [449, 85] width 7 height 11
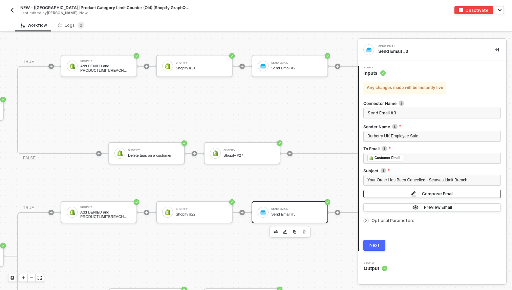
click at [415, 193] on img "button" at bounding box center [413, 194] width 5 height 6
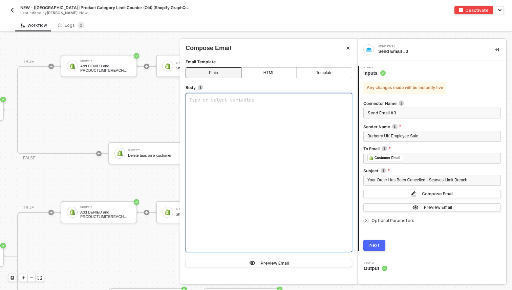
click at [300, 146] on div "Type or select variables ﻿" at bounding box center [269, 172] width 167 height 159
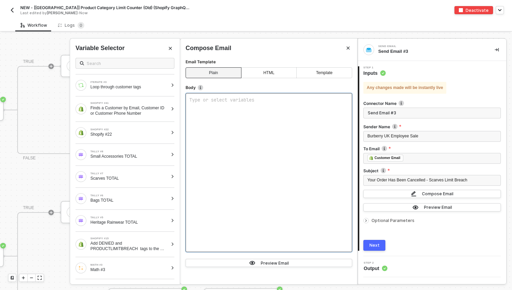
scroll to position [561, 0]
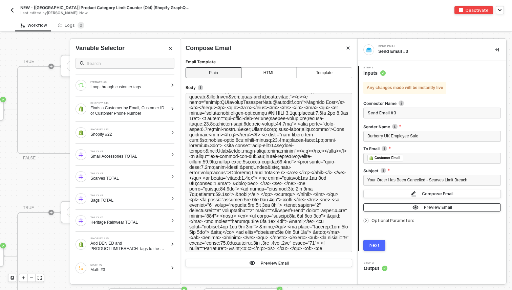
click at [396, 208] on button "Preview Email Preview Email Nothing to Preview Email preview will show up here …" at bounding box center [433, 208] width 138 height 8
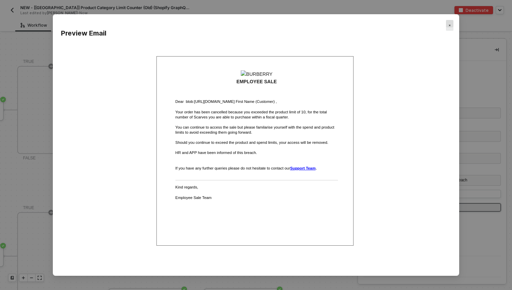
click at [450, 20] on div "Close" at bounding box center [449, 25] width 7 height 11
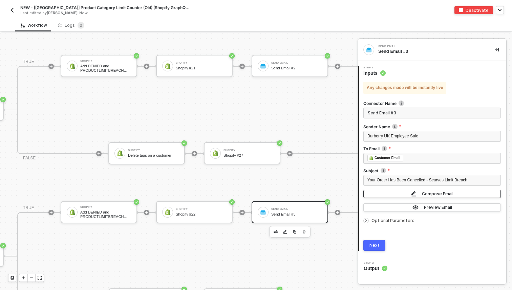
click at [430, 197] on button "Compose Email" at bounding box center [433, 194] width 138 height 8
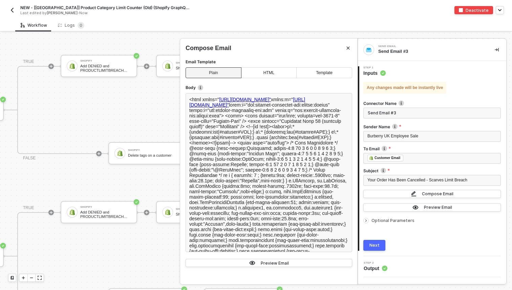
click at [164, 187] on div at bounding box center [256, 162] width 512 height 258
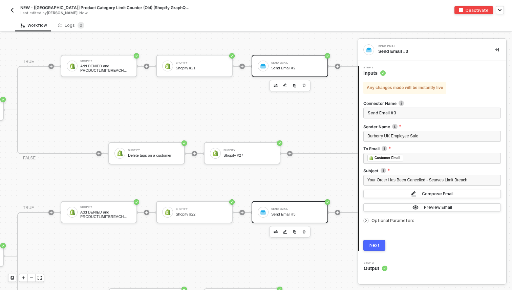
click at [270, 71] on div "Send Email Send Email #2" at bounding box center [296, 66] width 54 height 13
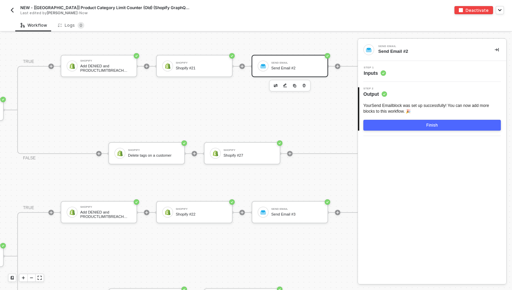
click at [380, 70] on span "Inputs" at bounding box center [375, 73] width 22 height 7
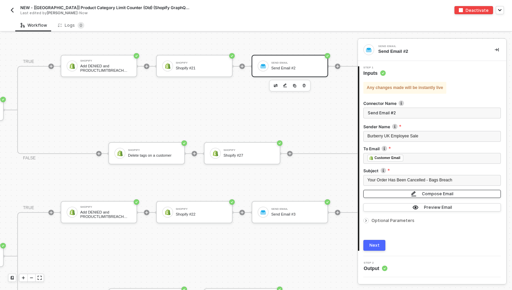
click at [397, 195] on button "Compose Email" at bounding box center [433, 194] width 138 height 8
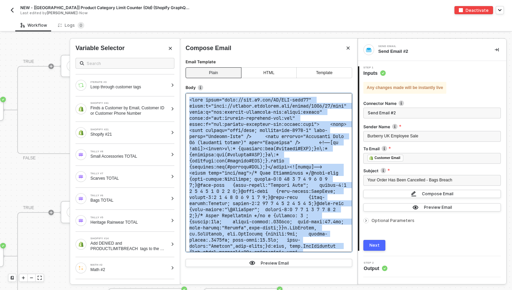
copy code "<html xmlns="[URL][DOMAIN_NAME]" xmlns:m="[URL][DOMAIN_NAME]" xmlns:o="urn:sche…"
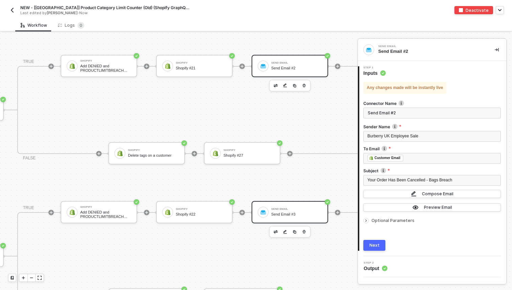
click at [289, 220] on div "Send Email Send Email #3" at bounding box center [290, 212] width 77 height 22
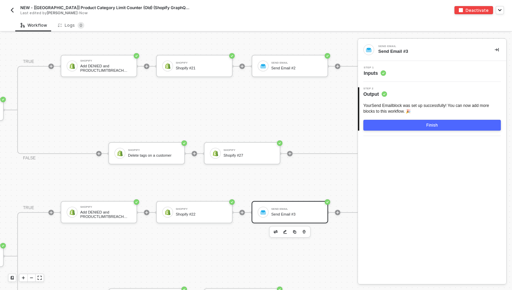
click at [382, 72] on circle at bounding box center [383, 73] width 5 height 5
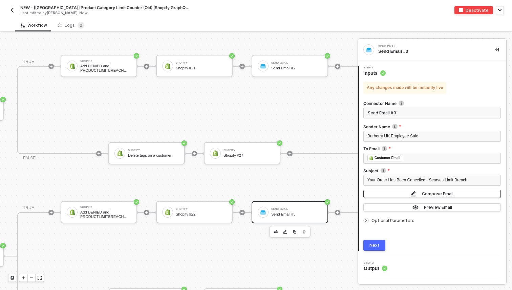
click at [399, 197] on button "Compose Email" at bounding box center [433, 194] width 138 height 8
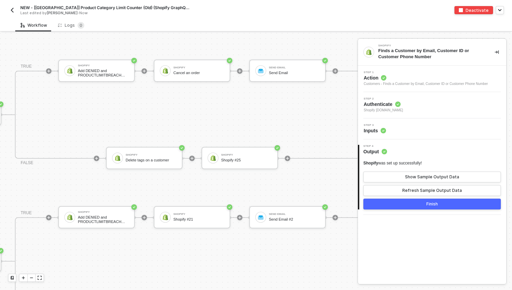
scroll to position [868, 1585]
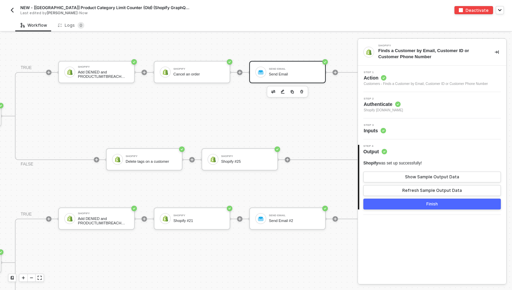
click at [279, 73] on div "Send Email" at bounding box center [294, 74] width 51 height 4
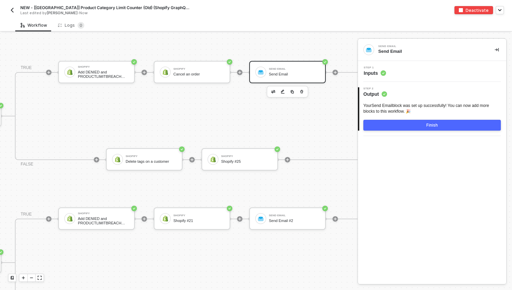
click at [387, 77] on div "Step 1 Inputs" at bounding box center [432, 71] width 148 height 21
click at [380, 73] on span "Inputs" at bounding box center [375, 73] width 22 height 7
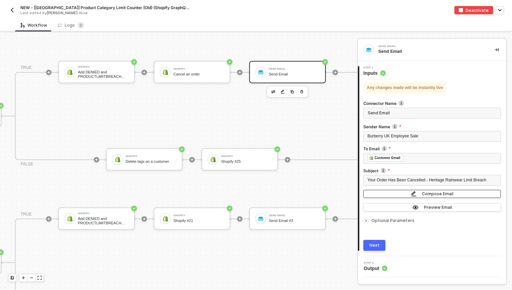
click at [406, 197] on button "Compose Email" at bounding box center [433, 194] width 138 height 8
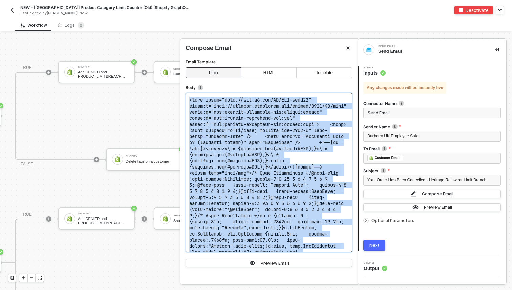
copy code "<html xmlns="[URL][DOMAIN_NAME]" xmlns:m="[URL][DOMAIN_NAME]" xmlns:o="urn:sche…"
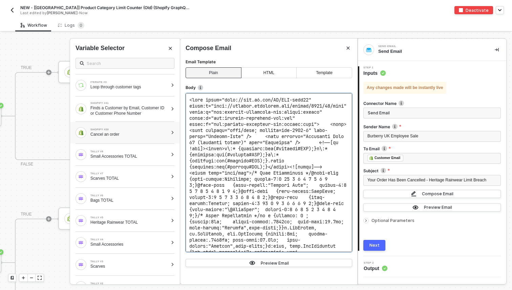
scroll to position [1078, 0]
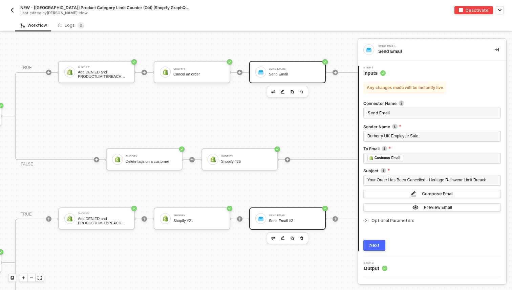
click at [277, 224] on div "Send Email Send Email #2" at bounding box center [294, 219] width 51 height 13
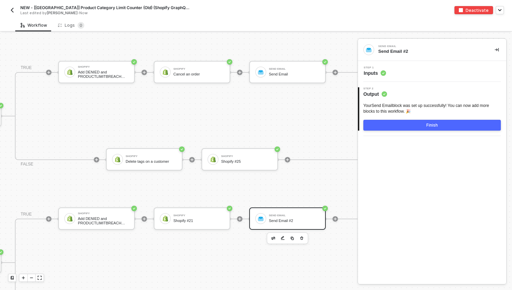
click at [390, 70] on div "Step 1 Inputs" at bounding box center [433, 71] width 147 height 10
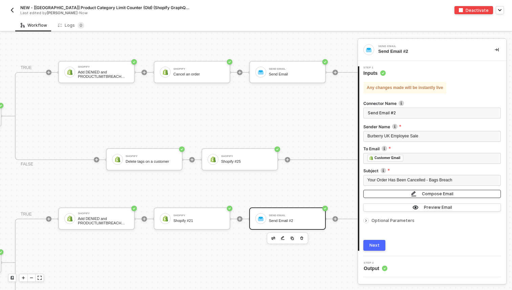
click at [393, 196] on button "Compose Email" at bounding box center [433, 194] width 138 height 8
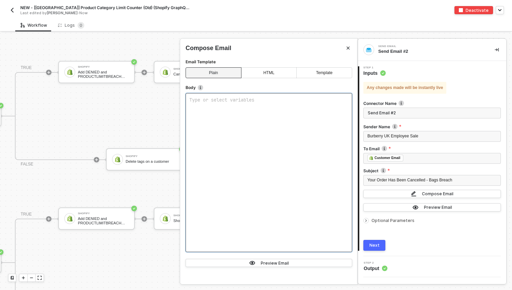
scroll to position [692, 0]
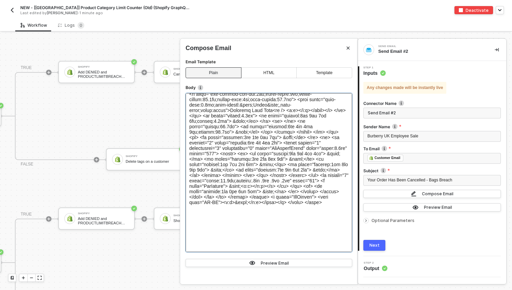
click at [270, 257] on div at bounding box center [269, 257] width 167 height 3
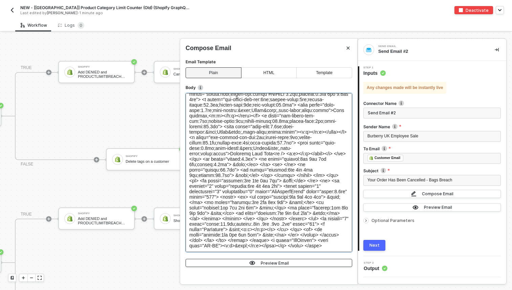
click at [269, 264] on div "Preview Email" at bounding box center [275, 264] width 28 height 6
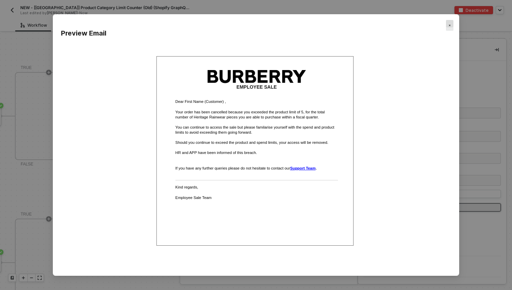
click at [448, 27] on div "Close" at bounding box center [449, 25] width 7 height 11
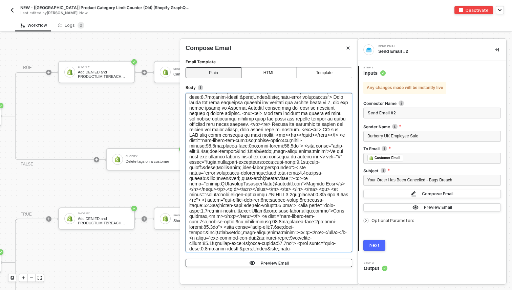
scroll to position [501, 0]
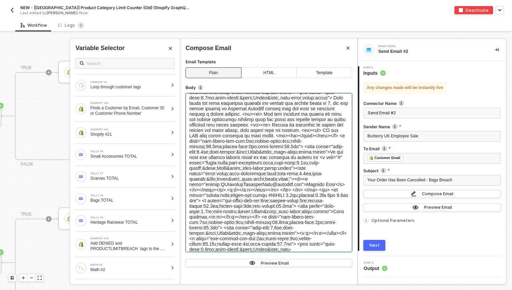
click at [344, 136] on span at bounding box center [269, 212] width 161 height 277
click at [342, 135] on span at bounding box center [269, 212] width 161 height 277
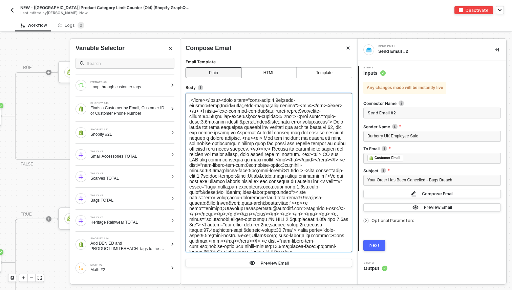
scroll to position [471, 0]
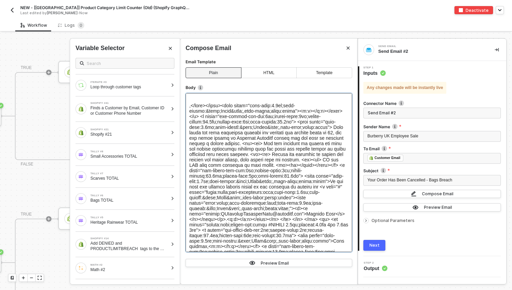
click at [280, 173] on span at bounding box center [269, 241] width 161 height 277
drag, startPoint x: 280, startPoint y: 173, endPoint x: 244, endPoint y: 172, distance: 35.6
click at [244, 172] on span at bounding box center [269, 241] width 161 height 277
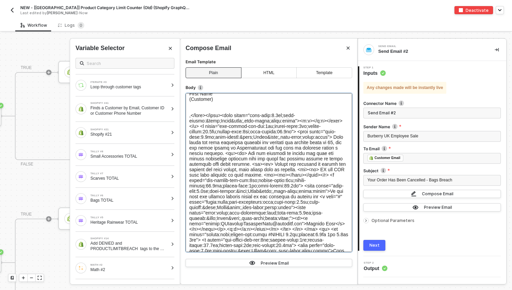
scroll to position [578, 0]
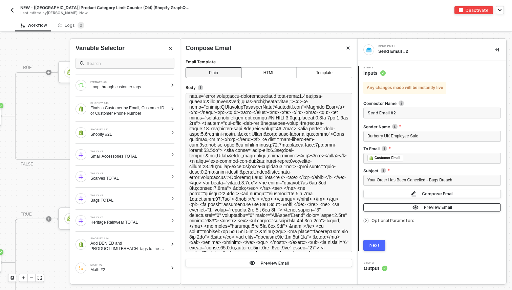
click at [416, 207] on img "button" at bounding box center [416, 207] width 6 height 5
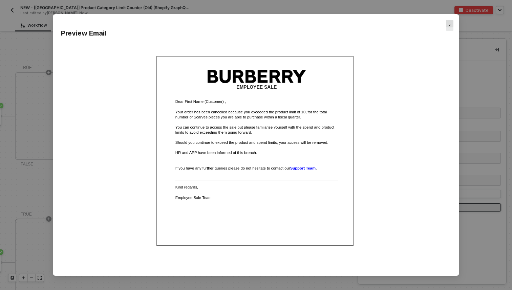
click at [449, 26] on img "Close" at bounding box center [450, 25] width 2 height 2
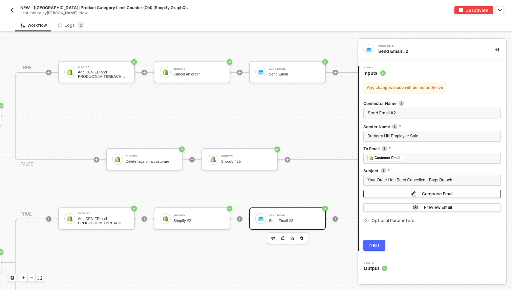
click at [392, 192] on button "Compose Email" at bounding box center [433, 194] width 138 height 8
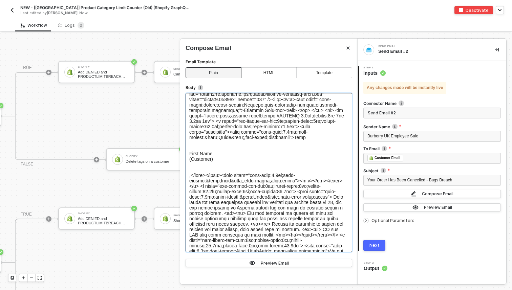
scroll to position [422, 0]
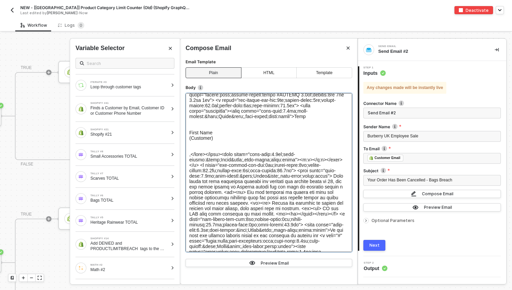
click at [213, 141] on span "(Customer)" at bounding box center [201, 138] width 24 height 5
click at [216, 141] on div "(Customer)" at bounding box center [268, 138] width 159 height 5
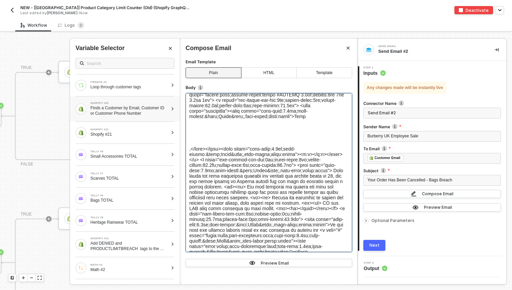
click at [157, 115] on div "Finds a Customer by Email, Customer ID or Customer Phone Number" at bounding box center [129, 110] width 78 height 11
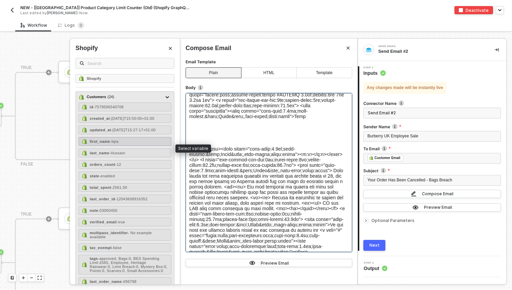
click at [130, 145] on div "first_name - Iqra" at bounding box center [125, 141] width 93 height 9
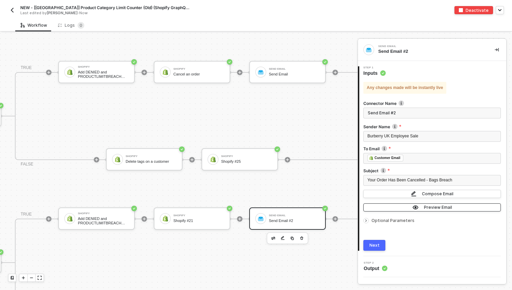
click at [406, 209] on button "Preview Email Preview Email Employee Sale Dear First Name (Customer) , Your ord…" at bounding box center [433, 208] width 138 height 8
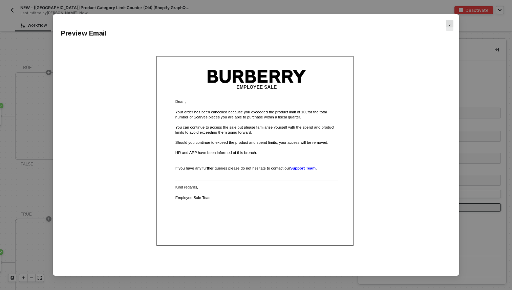
click at [450, 25] on img "Close" at bounding box center [450, 25] width 2 height 2
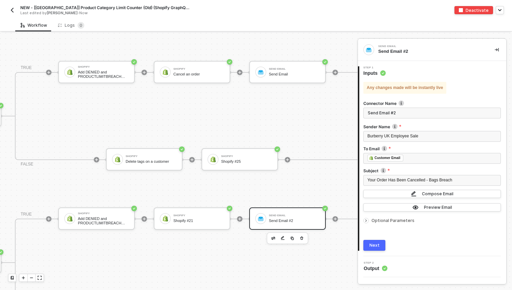
click at [373, 246] on div "Next" at bounding box center [375, 245] width 10 height 5
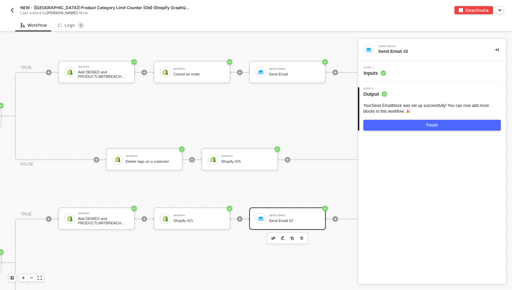
click at [424, 128] on button "Finish" at bounding box center [433, 125] width 138 height 11
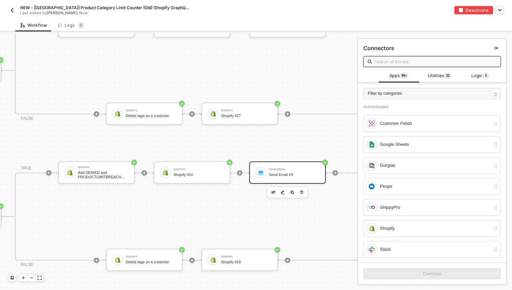
scroll to position [1062, 1585]
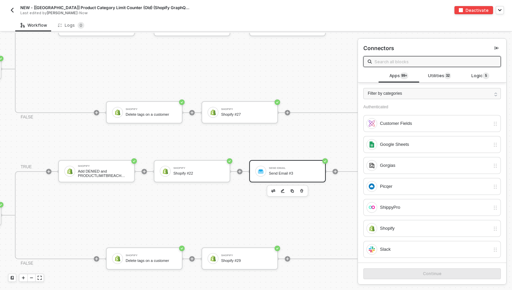
click at [277, 164] on div "Send Email Send Email #3" at bounding box center [287, 171] width 77 height 22
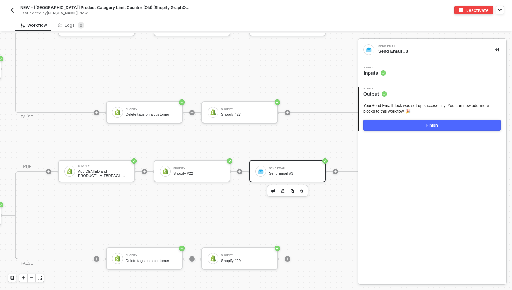
click at [397, 71] on div "Step 1 Inputs" at bounding box center [433, 71] width 147 height 10
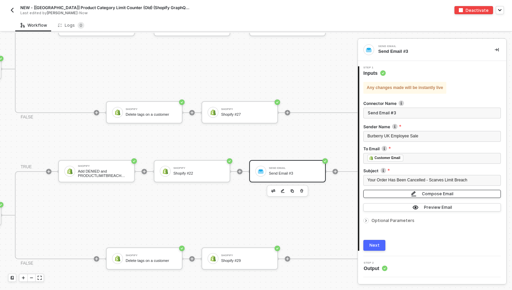
click at [421, 193] on button "Compose Email" at bounding box center [433, 194] width 138 height 8
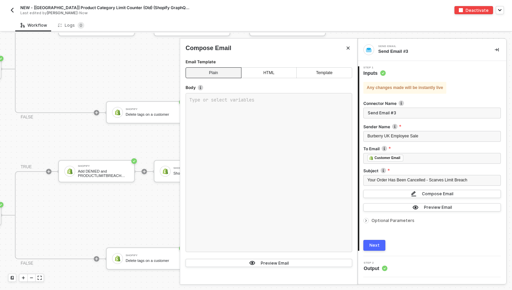
click at [136, 198] on div at bounding box center [256, 162] width 512 height 258
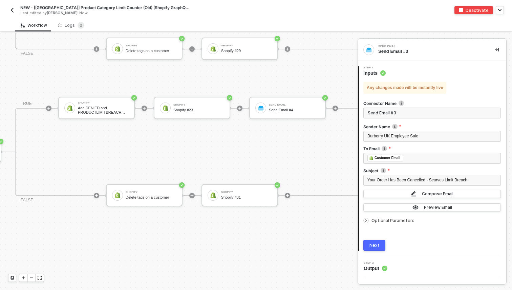
scroll to position [1278, 1583]
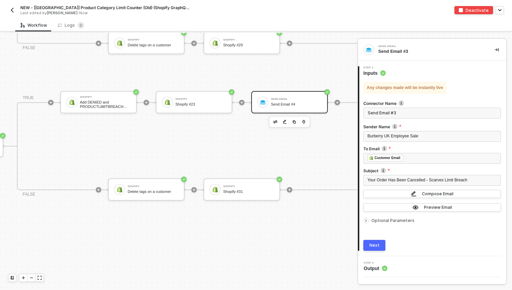
click at [280, 97] on div "Send Email Send Email #4" at bounding box center [296, 102] width 51 height 13
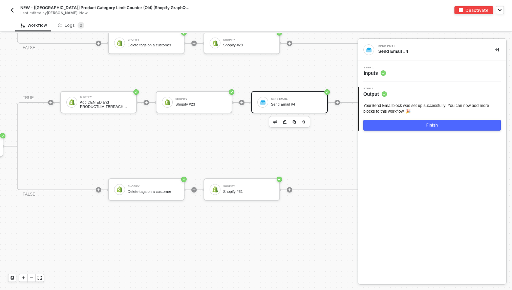
click at [400, 126] on button "Finish" at bounding box center [433, 125] width 138 height 11
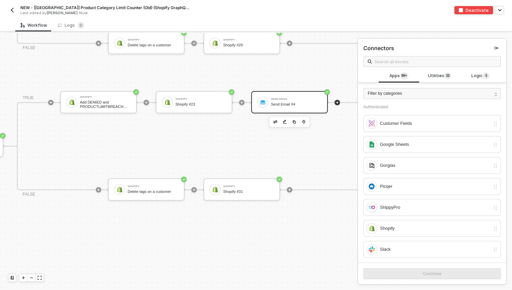
click at [303, 112] on div "Send Email Send Email #4" at bounding box center [289, 102] width 77 height 22
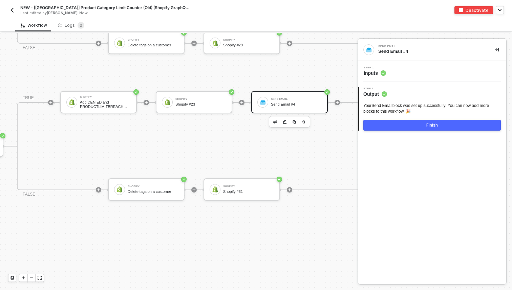
click at [390, 78] on div "Step 1 Inputs" at bounding box center [432, 71] width 148 height 21
click at [381, 70] on span "Inputs" at bounding box center [375, 73] width 22 height 7
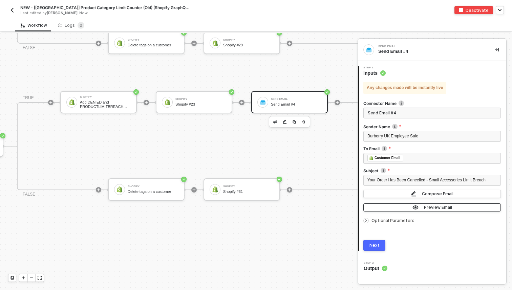
click at [428, 208] on div "Preview Email" at bounding box center [438, 208] width 28 height 6
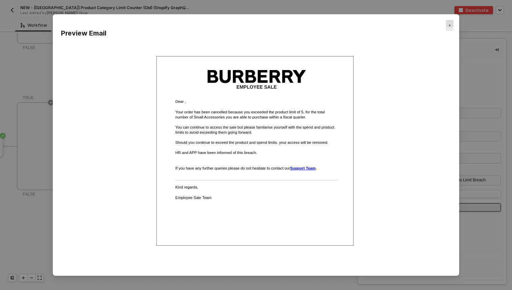
click at [450, 26] on img "Close" at bounding box center [450, 25] width 2 height 2
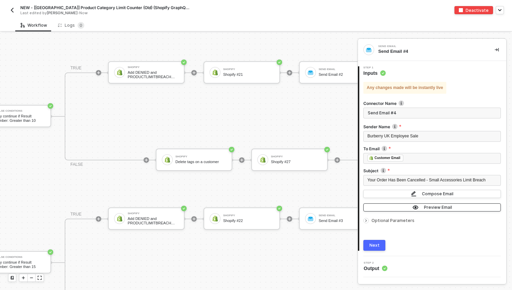
scroll to position [994, 1535]
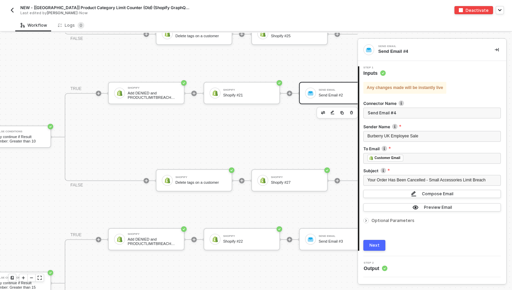
click at [328, 88] on div "Send Email Send Email #2" at bounding box center [344, 93] width 51 height 13
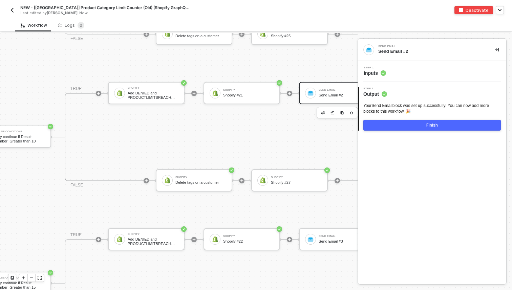
click at [379, 72] on span "Inputs" at bounding box center [375, 73] width 22 height 7
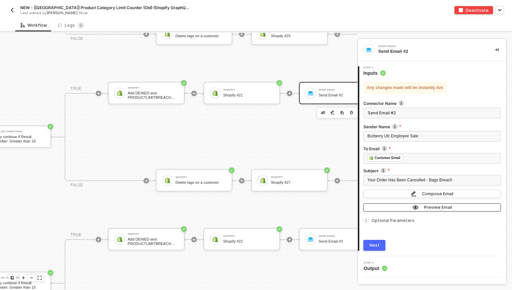
click at [406, 210] on button "Preview Email" at bounding box center [433, 208] width 138 height 8
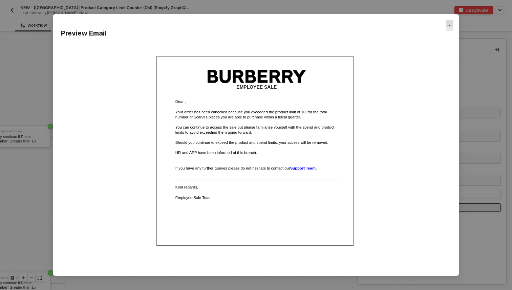
click at [451, 22] on div "Close" at bounding box center [449, 25] width 7 height 11
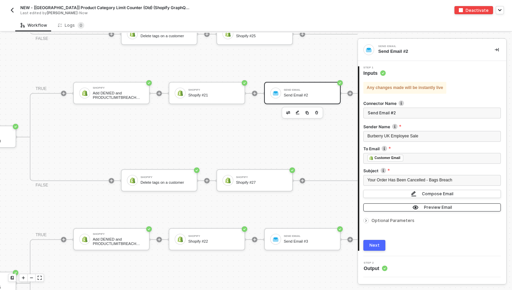
scroll to position [994, 1573]
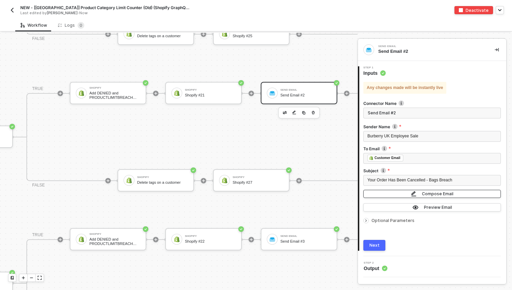
click at [411, 195] on button "Compose Email" at bounding box center [433, 194] width 138 height 8
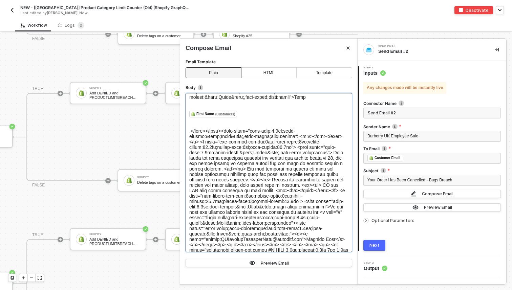
scroll to position [444, 0]
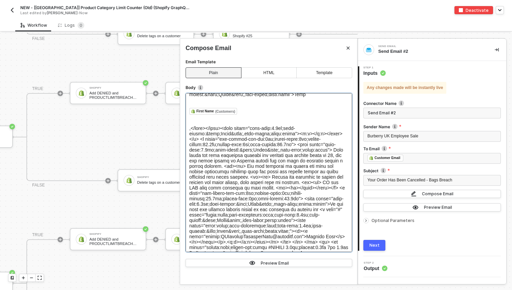
click at [258, 193] on span at bounding box center [269, 264] width 161 height 277
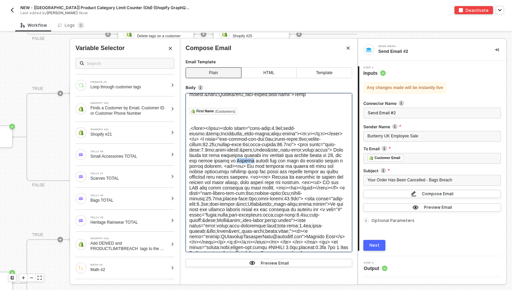
drag, startPoint x: 258, startPoint y: 193, endPoint x: 240, endPoint y: 195, distance: 17.3
click at [240, 195] on span at bounding box center [269, 264] width 161 height 277
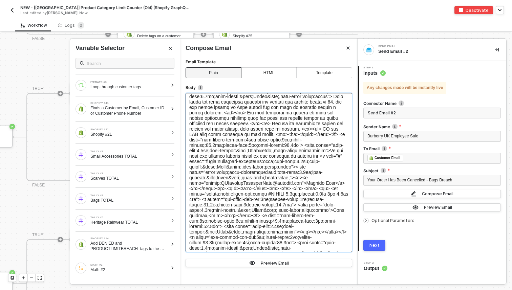
scroll to position [492, 0]
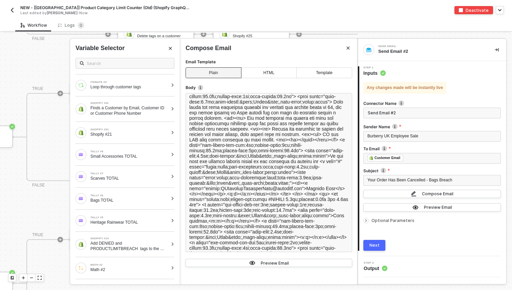
click at [376, 242] on button "Next" at bounding box center [375, 245] width 22 height 11
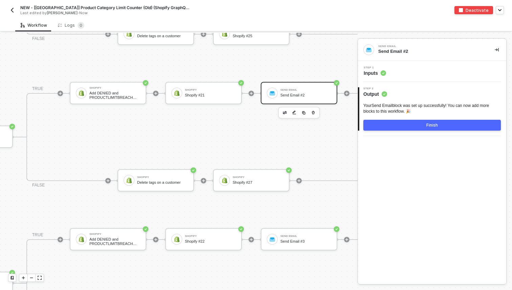
click at [383, 72] on circle at bounding box center [383, 73] width 5 height 5
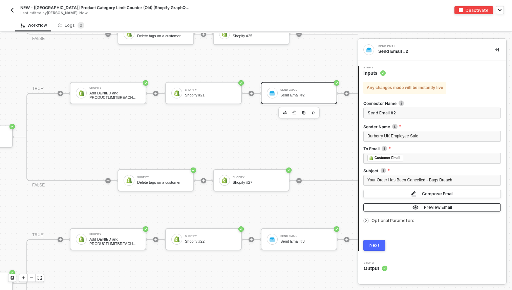
click at [406, 205] on button "Preview Email" at bounding box center [433, 208] width 138 height 8
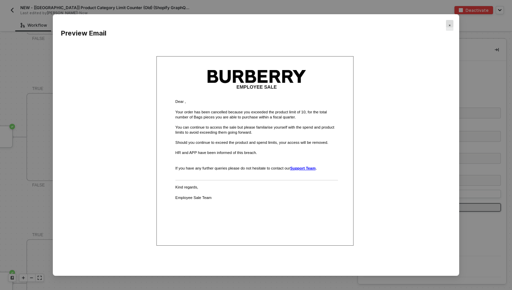
click at [451, 25] on div "Close" at bounding box center [449, 25] width 7 height 11
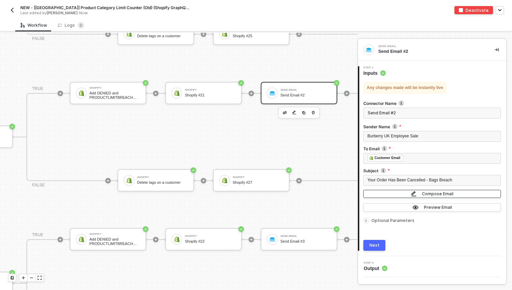
click at [400, 194] on button "Compose Email" at bounding box center [433, 194] width 138 height 8
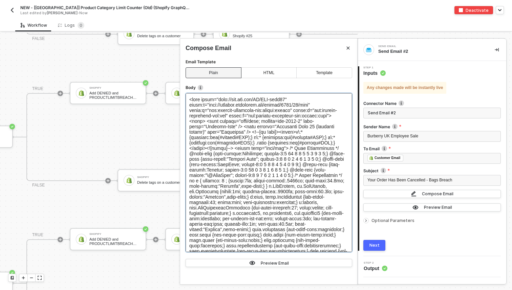
click at [118, 210] on div at bounding box center [256, 162] width 512 height 258
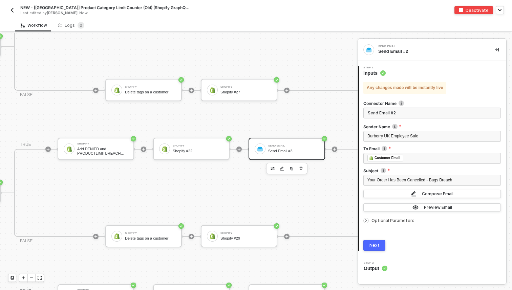
scroll to position [1085, 1597]
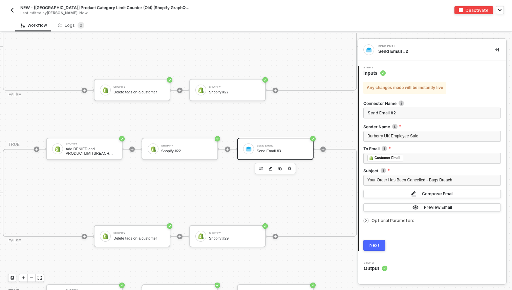
click at [276, 140] on div "Send Email Send Email #3" at bounding box center [275, 149] width 77 height 22
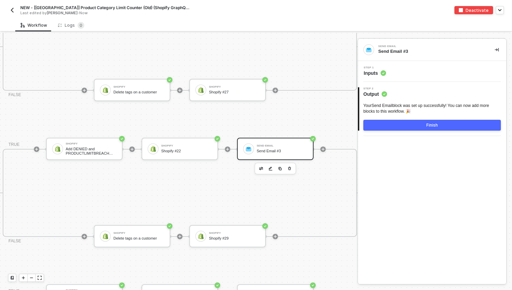
click at [387, 76] on div "Step 1 Inputs" at bounding box center [433, 71] width 147 height 10
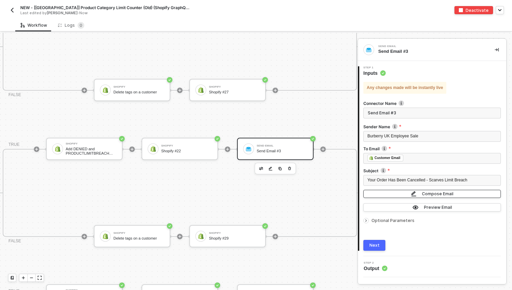
click at [416, 194] on img "button" at bounding box center [413, 194] width 5 height 6
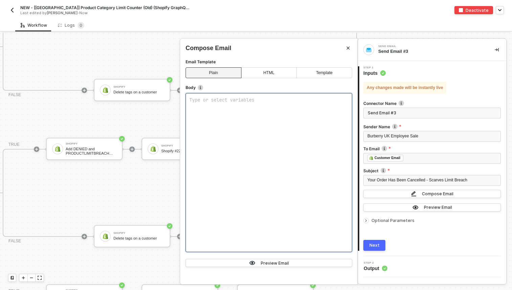
click at [289, 146] on div "Type or select variables ﻿" at bounding box center [269, 172] width 167 height 159
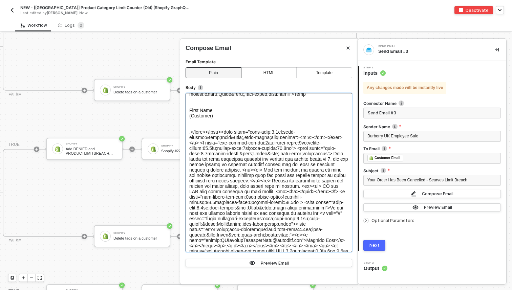
scroll to position [439, 0]
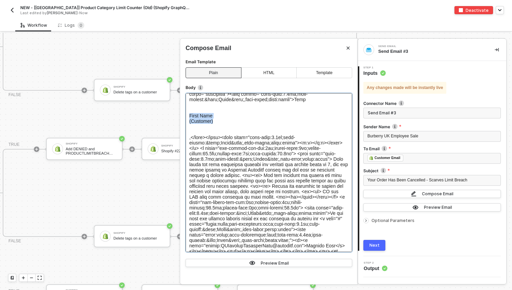
drag, startPoint x: 216, startPoint y: 154, endPoint x: 188, endPoint y: 146, distance: 29.3
click at [188, 146] on div "First Name (Customer)" at bounding box center [269, 172] width 167 height 159
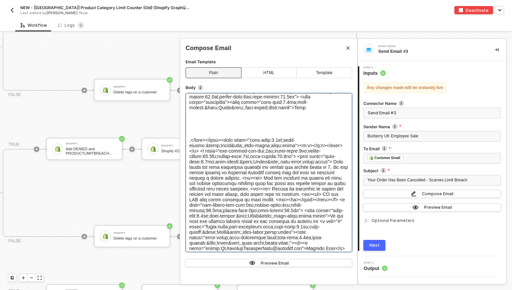
scroll to position [434, 0]
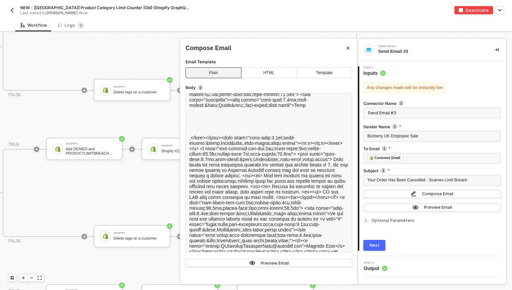
click at [270, 78] on div "HTML" at bounding box center [269, 72] width 56 height 11
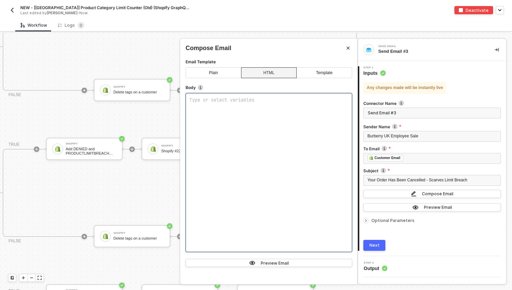
click at [240, 107] on div "Type or select variables ﻿" at bounding box center [269, 172] width 167 height 159
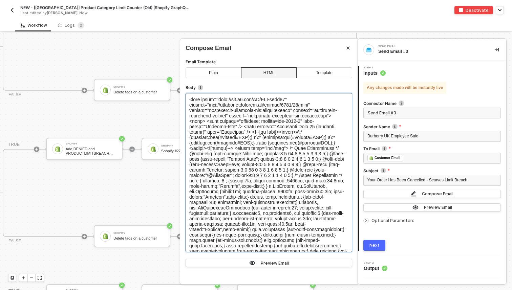
scroll to position [692, 0]
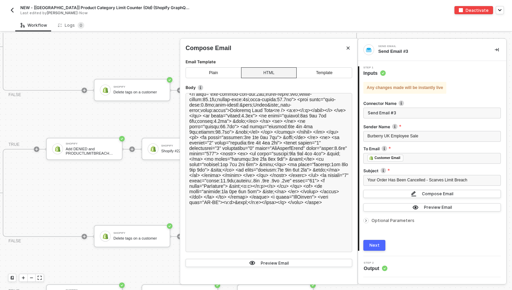
click at [221, 74] on div "Plain" at bounding box center [214, 72] width 56 height 11
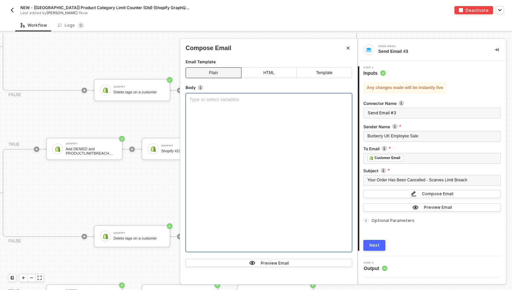
click at [257, 71] on div "HTML" at bounding box center [269, 72] width 56 height 11
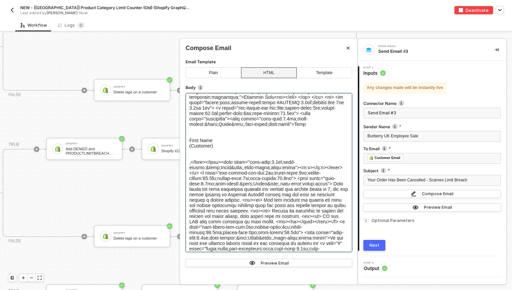
scroll to position [410, 0]
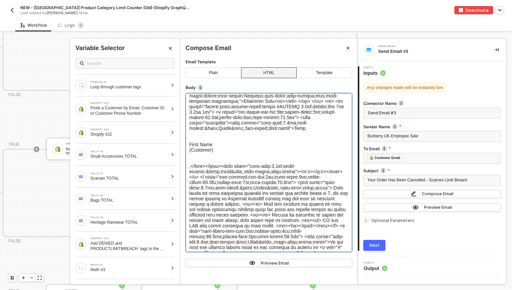
drag, startPoint x: 215, startPoint y: 183, endPoint x: 187, endPoint y: 174, distance: 29.4
click at [187, 174] on div "First Name (Customer)" at bounding box center [269, 172] width 167 height 159
drag, startPoint x: 220, startPoint y: 181, endPoint x: 187, endPoint y: 175, distance: 33.0
click at [187, 175] on div "First Name (Customer)" at bounding box center [269, 172] width 167 height 159
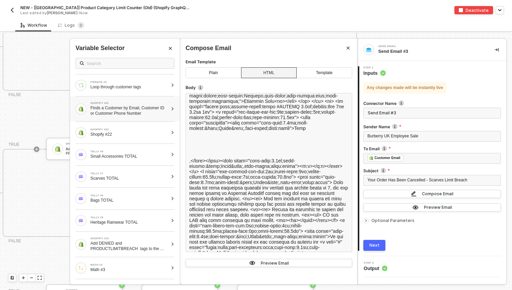
click at [125, 108] on div "Finds a Customer by Email, Customer ID or Customer Phone Number" at bounding box center [129, 110] width 78 height 11
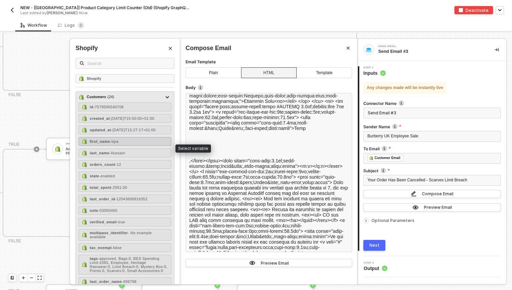
click at [118, 146] on div "first_name - Iqra" at bounding box center [125, 141] width 93 height 9
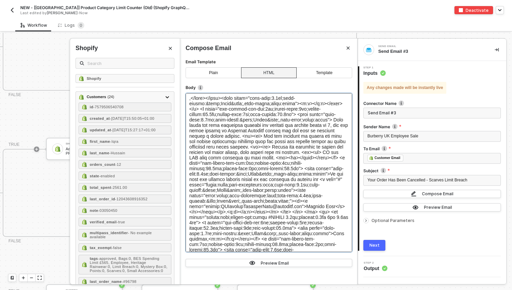
scroll to position [487, 0]
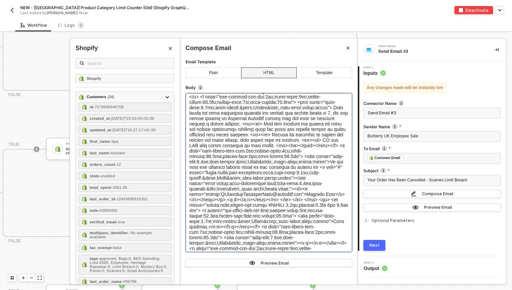
click at [341, 146] on span at bounding box center [269, 221] width 161 height 277
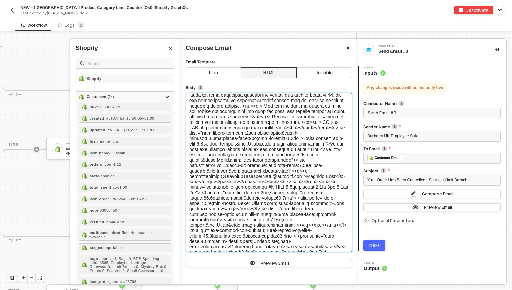
scroll to position [487, 0]
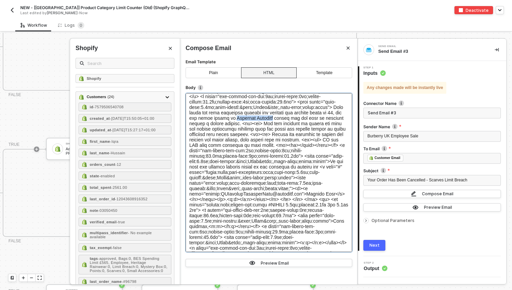
drag, startPoint x: 280, startPoint y: 153, endPoint x: 240, endPoint y: 151, distance: 40.0
click at [240, 151] on span at bounding box center [269, 221] width 161 height 277
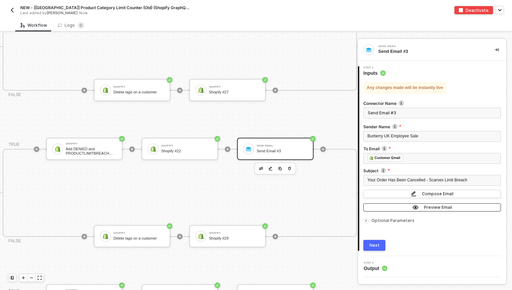
click at [389, 209] on button "Preview Email" at bounding box center [433, 208] width 138 height 8
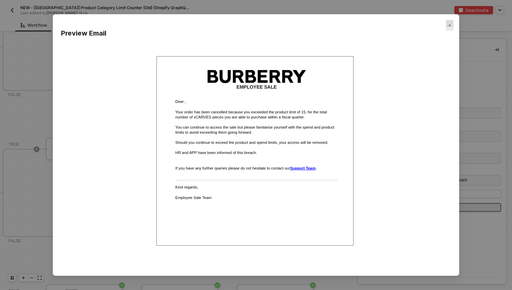
click at [449, 25] on img "Close" at bounding box center [450, 25] width 2 height 2
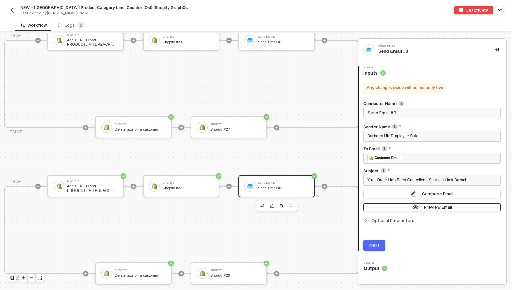
scroll to position [1047, 1596]
click at [412, 197] on img "button" at bounding box center [413, 194] width 5 height 6
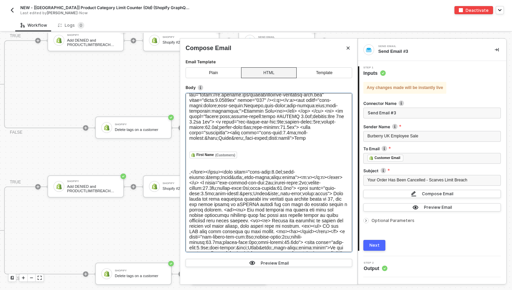
scroll to position [447, 0]
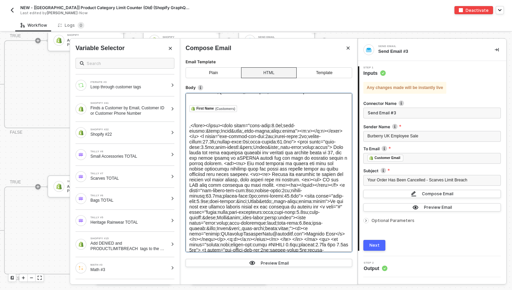
click at [261, 192] on span at bounding box center [269, 261] width 161 height 277
drag, startPoint x: 261, startPoint y: 192, endPoint x: 253, endPoint y: 192, distance: 7.8
click at [253, 192] on span at bounding box center [269, 261] width 161 height 277
click at [261, 192] on span at bounding box center [269, 261] width 161 height 277
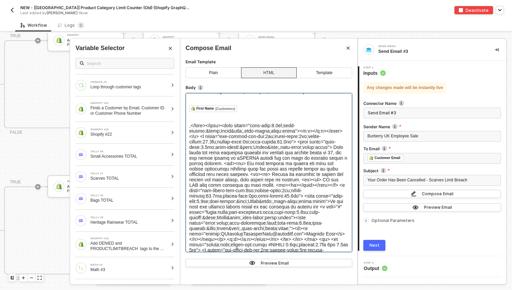
click at [260, 191] on span at bounding box center [269, 261] width 161 height 277
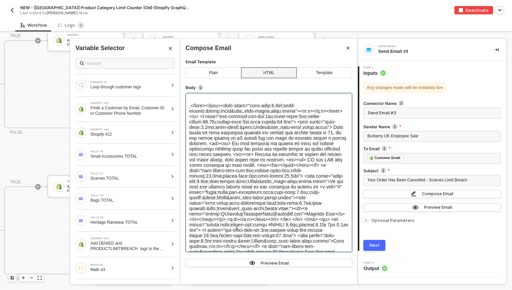
scroll to position [574, 0]
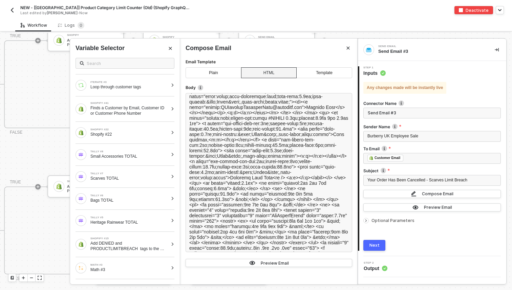
click at [395, 212] on div "Sender Name Burberry UK Employee Sale To Email ﻿ ﻿ Customer Email ﻿ Subject You…" at bounding box center [433, 174] width 138 height 101
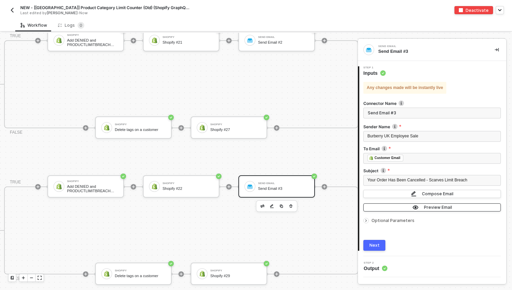
click at [394, 209] on button "Preview Email Preview Email Employee Sale Dear , Your order has been cancelled …" at bounding box center [433, 208] width 138 height 8
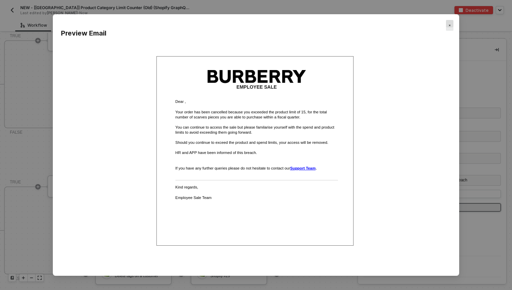
click at [449, 26] on img "Close" at bounding box center [450, 25] width 2 height 2
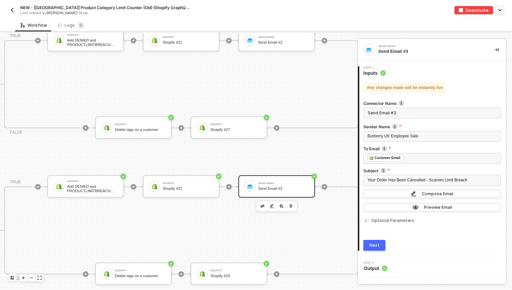
click at [378, 245] on div "Next" at bounding box center [375, 245] width 10 height 5
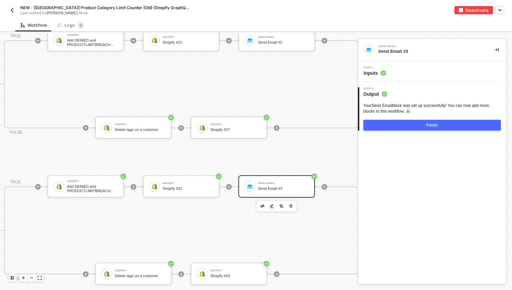
click at [440, 125] on button "Finish" at bounding box center [433, 125] width 138 height 11
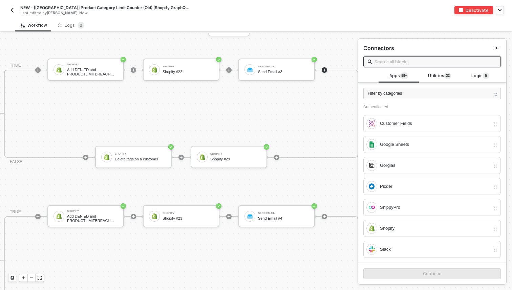
scroll to position [1197, 1596]
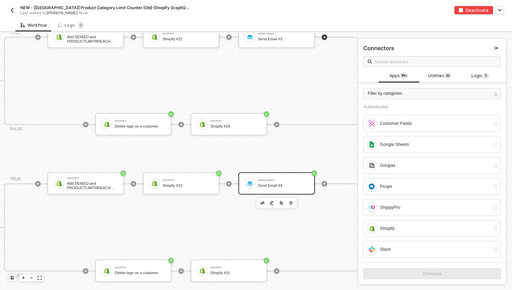
click at [272, 190] on div "Send Email Send Email #4" at bounding box center [277, 184] width 77 height 22
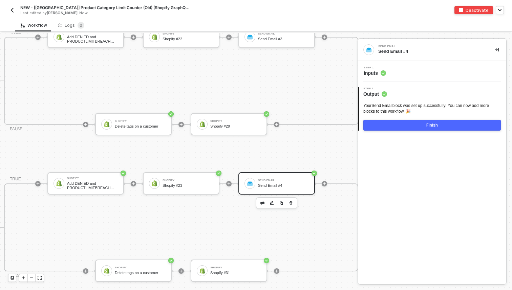
click at [382, 71] on icon at bounding box center [383, 73] width 5 height 5
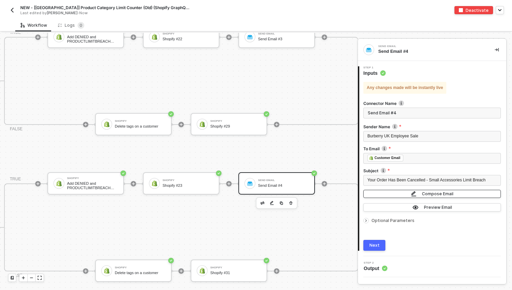
click at [414, 193] on img "button" at bounding box center [413, 194] width 5 height 6
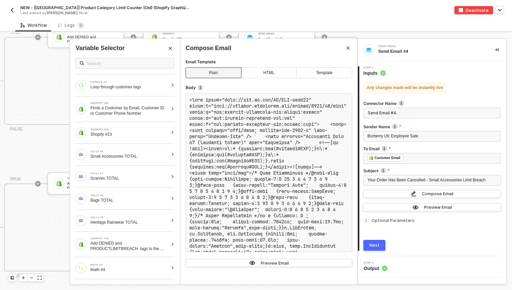
click at [262, 69] on div "HTML" at bounding box center [269, 72] width 56 height 11
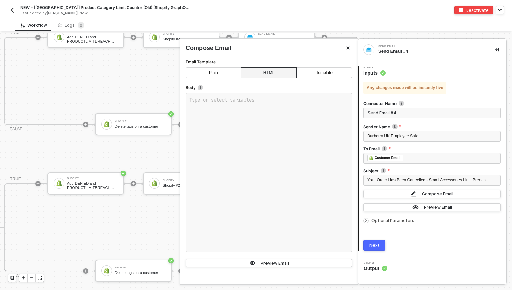
click at [231, 71] on div "Plain" at bounding box center [214, 72] width 56 height 11
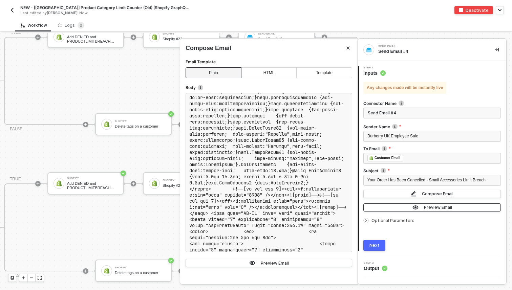
click at [412, 208] on button "Preview Email" at bounding box center [433, 208] width 138 height 8
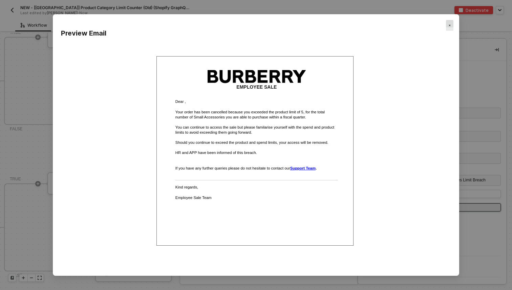
click at [449, 26] on img "Close" at bounding box center [450, 25] width 2 height 2
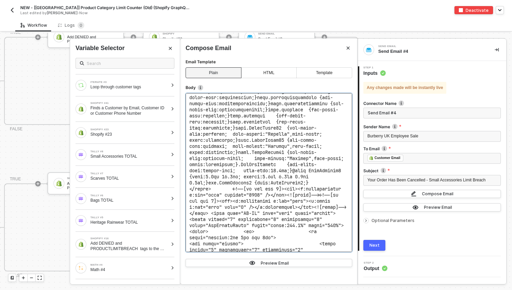
click at [284, 133] on span at bounding box center [411, 143] width 445 height 745
click at [269, 131] on span at bounding box center [411, 143] width 445 height 745
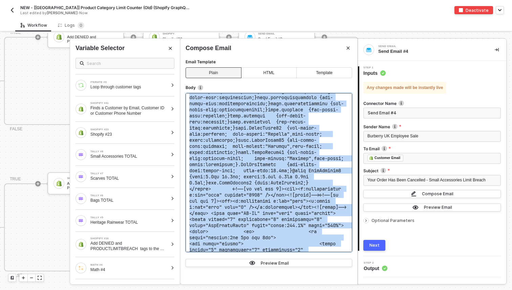
copy code "<html xmlns="http://www.w3.org/TR/REC-html40" xmlns:m="http://schemas.microsoft…"
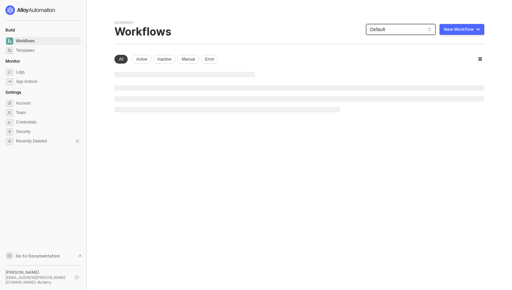
click at [391, 28] on span "Default" at bounding box center [400, 29] width 61 height 10
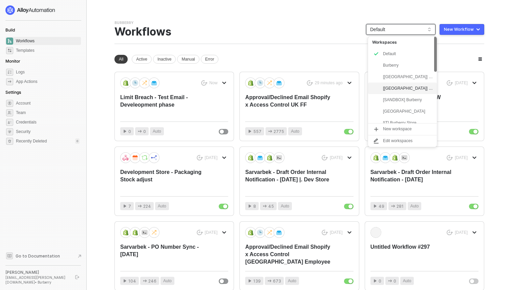
click at [406, 88] on div "[UK] Burberry" at bounding box center [408, 88] width 50 height 8
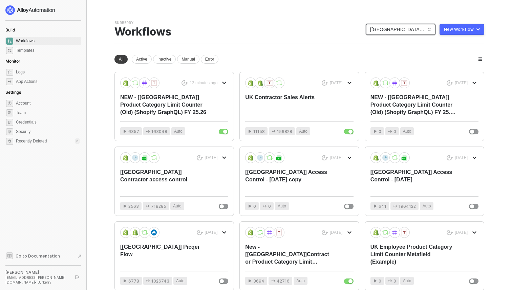
click at [138, 64] on div "New workspace All Active Inactive Manual Error 13 minutes ago NEW - [UK] Produc…" at bounding box center [300, 221] width 370 height 333
click at [139, 59] on div "Active" at bounding box center [142, 59] width 20 height 9
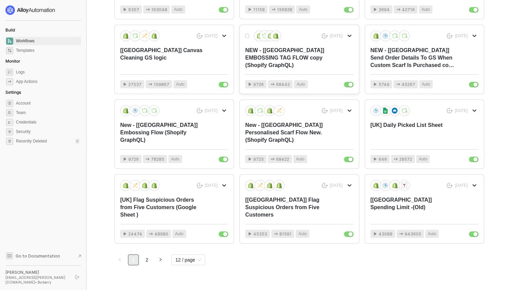
scroll to position [123, 0]
click at [397, 204] on div "[[GEOGRAPHIC_DATA]] Spending Limit -(Old)" at bounding box center [414, 207] width 86 height 22
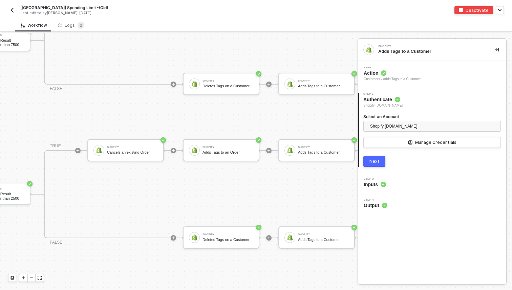
scroll to position [199, 1108]
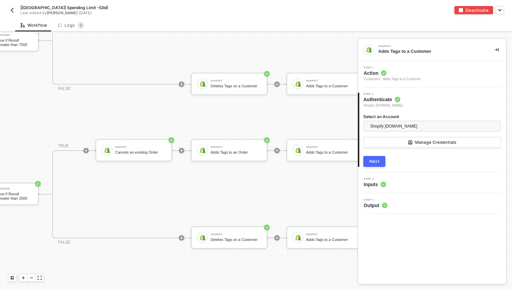
click at [238, 239] on div "Deletes Tags on a Customer" at bounding box center [236, 240] width 51 height 4
click at [381, 183] on icon at bounding box center [383, 184] width 5 height 5
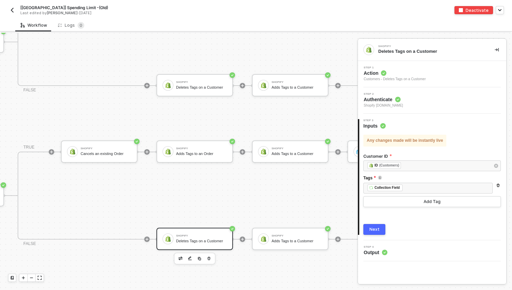
scroll to position [198, 1129]
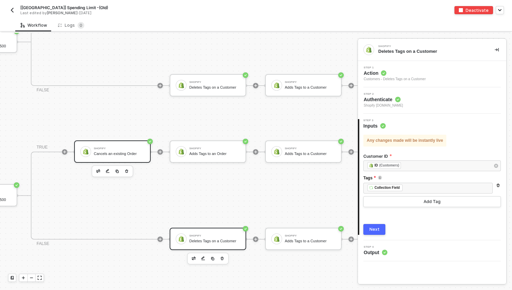
click at [140, 154] on div "Cancels an existing Order" at bounding box center [119, 154] width 51 height 4
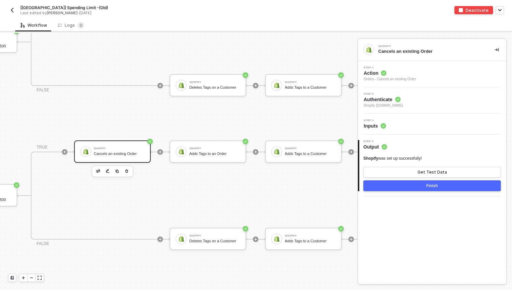
click at [394, 122] on div "Step 3 Inputs" at bounding box center [433, 124] width 147 height 10
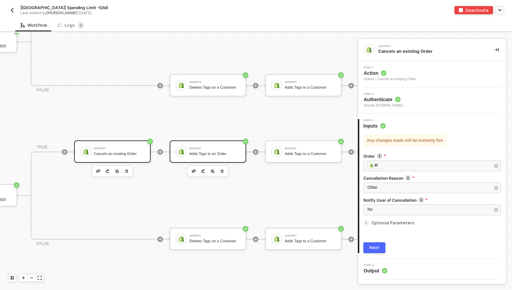
click at [211, 153] on div "Adds Tags to an Order" at bounding box center [214, 154] width 51 height 4
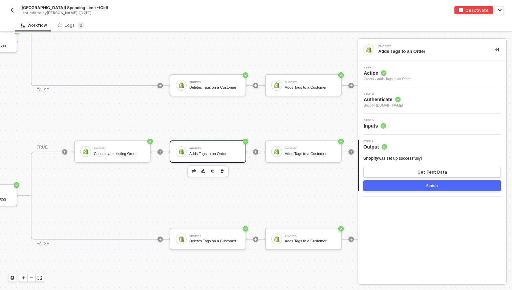
click at [417, 129] on div "Step 3 Inputs" at bounding box center [432, 124] width 148 height 21
click at [368, 125] on span "Inputs" at bounding box center [375, 126] width 22 height 7
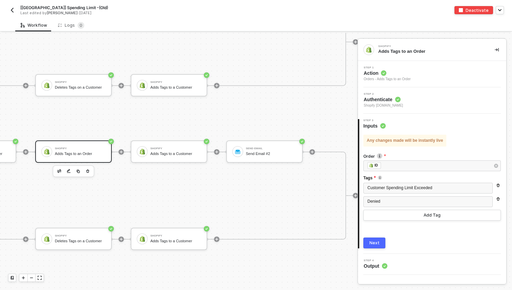
scroll to position [198, 1266]
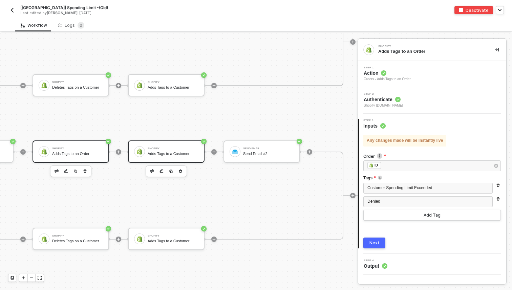
click at [169, 153] on div "Adds Tags to a Customer" at bounding box center [173, 154] width 51 height 4
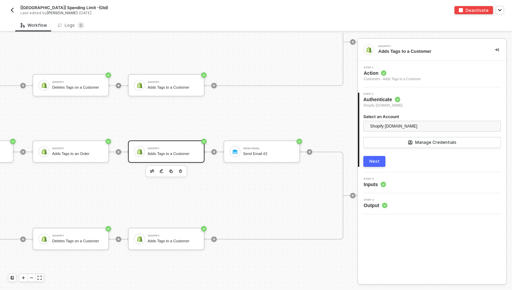
click at [391, 182] on div "Step 3 Inputs" at bounding box center [433, 183] width 147 height 10
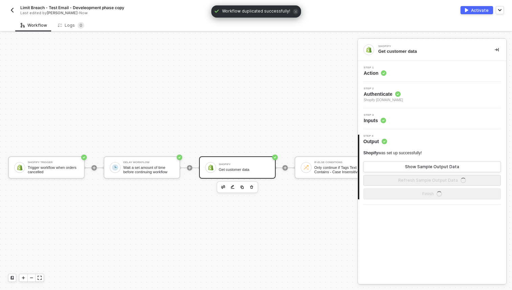
scroll to position [13, 0]
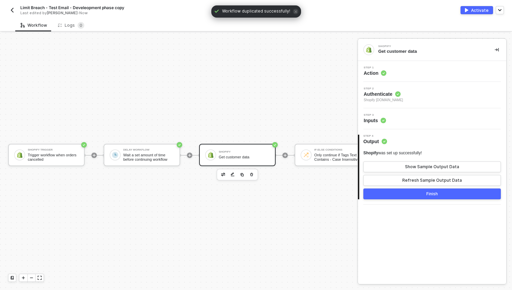
click at [35, 7] on span "Limit Breach - Test Email - Develeopment phase copy" at bounding box center [72, 8] width 104 height 6
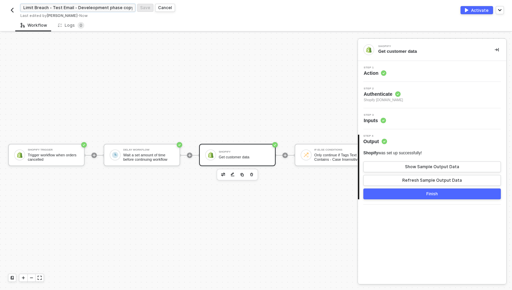
click at [22, 6] on input "Limit Breach - Test Email - Develeopment phase copy" at bounding box center [77, 8] width 115 height 8
click at [124, 8] on input "Spend Limit Breach - Test Email - Develeopment phase copy" at bounding box center [77, 8] width 115 height 8
type input "Spend Limit Breach - Test Email - Develeopment phase"
click at [146, 6] on div "Save" at bounding box center [145, 8] width 10 height 6
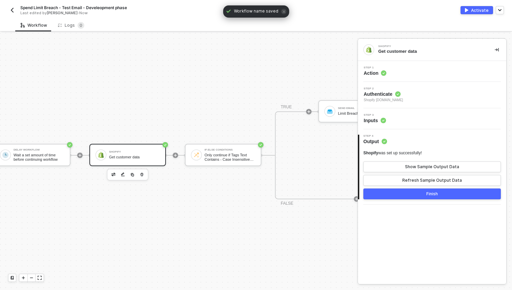
scroll to position [12, 110]
click at [219, 151] on div "If-Else Conditions" at bounding box center [229, 150] width 51 height 3
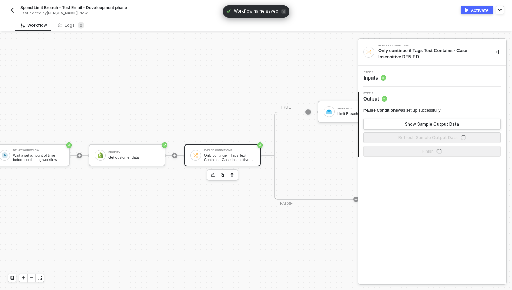
click at [371, 79] on span "Inputs" at bounding box center [375, 78] width 22 height 7
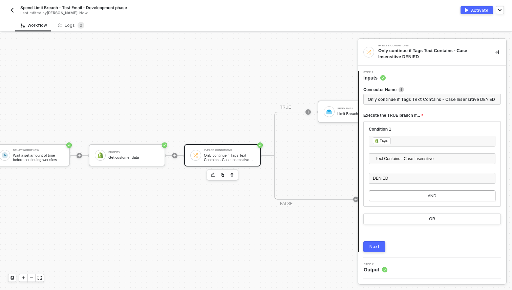
click at [421, 200] on button "AND" at bounding box center [432, 196] width 127 height 11
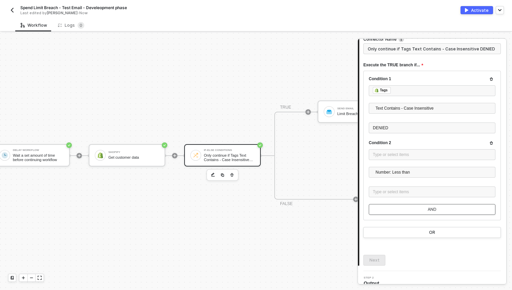
scroll to position [59, 0]
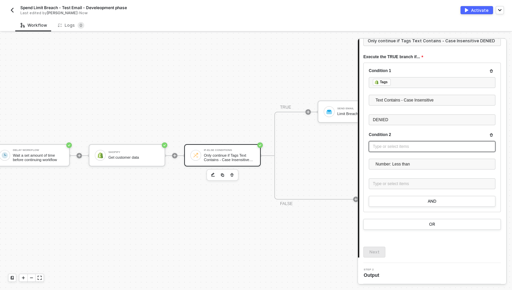
click at [390, 146] on div "Type or select items ﻿" at bounding box center [432, 147] width 119 height 6
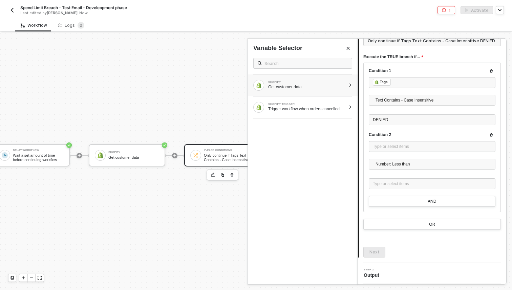
click at [305, 80] on div "SHOPIFY Get customer data" at bounding box center [300, 85] width 93 height 11
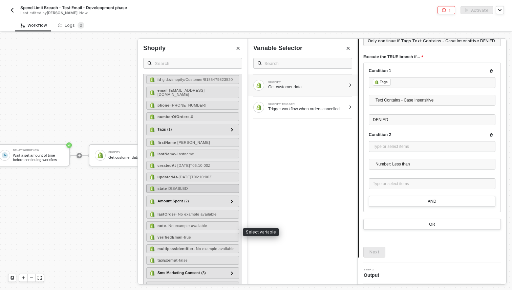
scroll to position [22, 0]
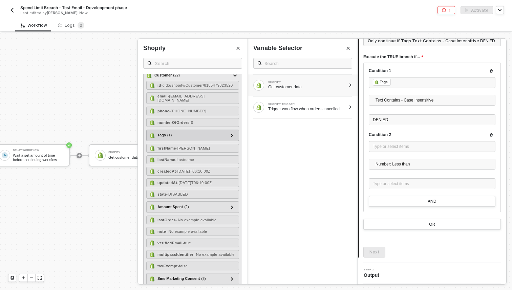
click at [199, 139] on div "Tags ( 1 )" at bounding box center [188, 136] width 79 height 8
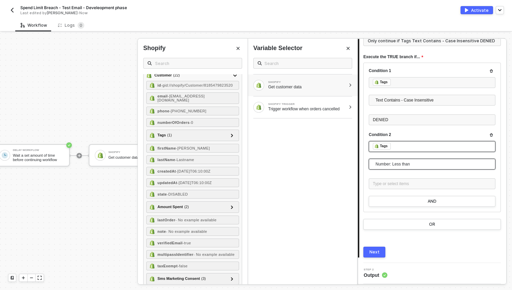
click at [397, 165] on span "Number: Less than" at bounding box center [434, 164] width 116 height 10
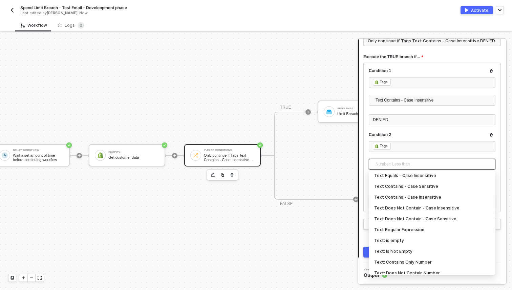
scroll to position [138, 0]
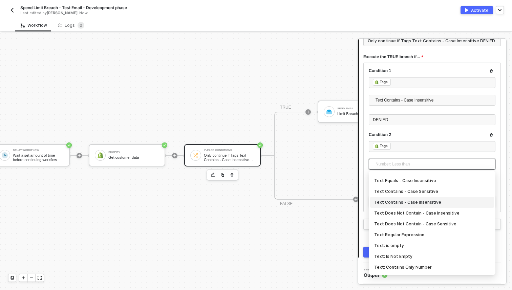
click at [404, 201] on div "Text Contains - Case Insensitive" at bounding box center [433, 202] width 116 height 7
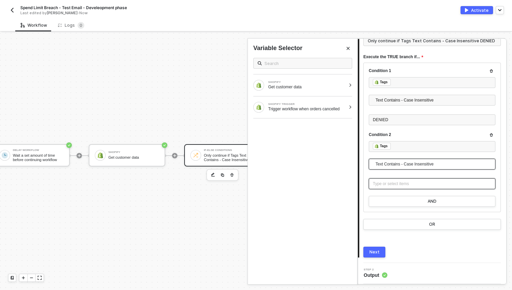
click at [395, 180] on div "Type or select items ﻿" at bounding box center [432, 184] width 127 height 11
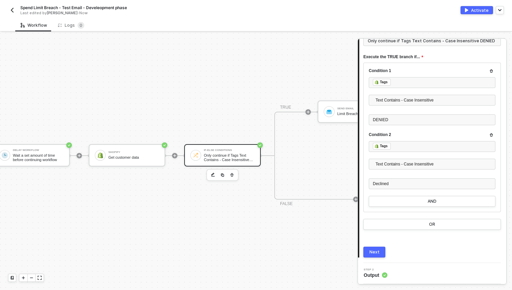
click at [388, 254] on div "Next" at bounding box center [433, 252] width 138 height 11
click at [378, 253] on div "Next" at bounding box center [375, 252] width 10 height 5
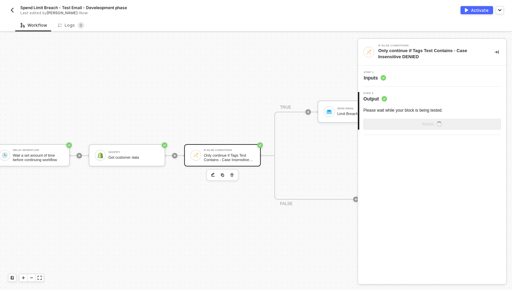
scroll to position [0, 0]
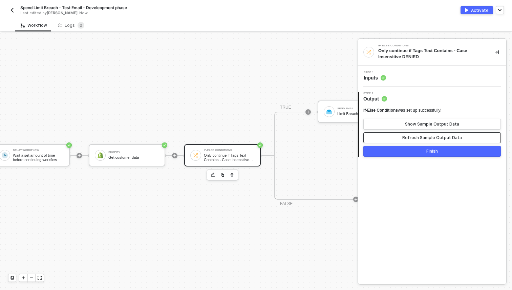
click at [398, 138] on button "Refresh Sample Output Data" at bounding box center [433, 138] width 138 height 11
click at [401, 153] on button "Finish" at bounding box center [433, 151] width 138 height 11
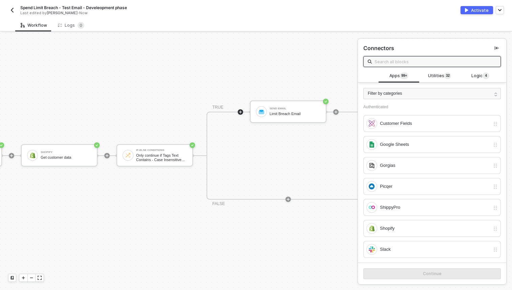
scroll to position [12, 193]
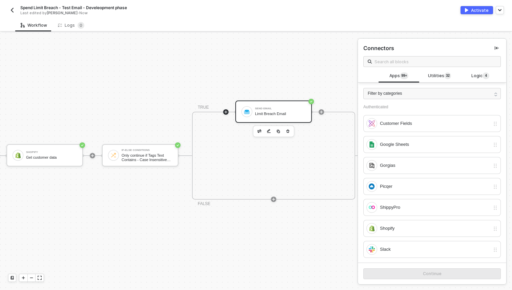
click at [264, 115] on div "Limit Breach Email" at bounding box center [280, 114] width 51 height 4
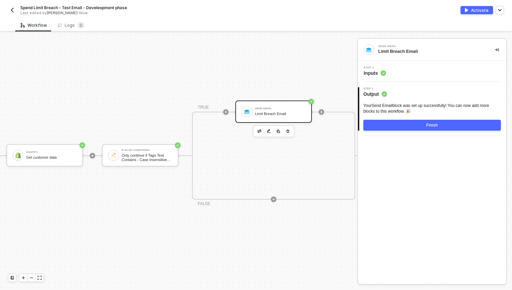
click at [388, 74] on div "Step 1 Inputs" at bounding box center [433, 71] width 147 height 10
